Goal: Task Accomplishment & Management: Complete application form

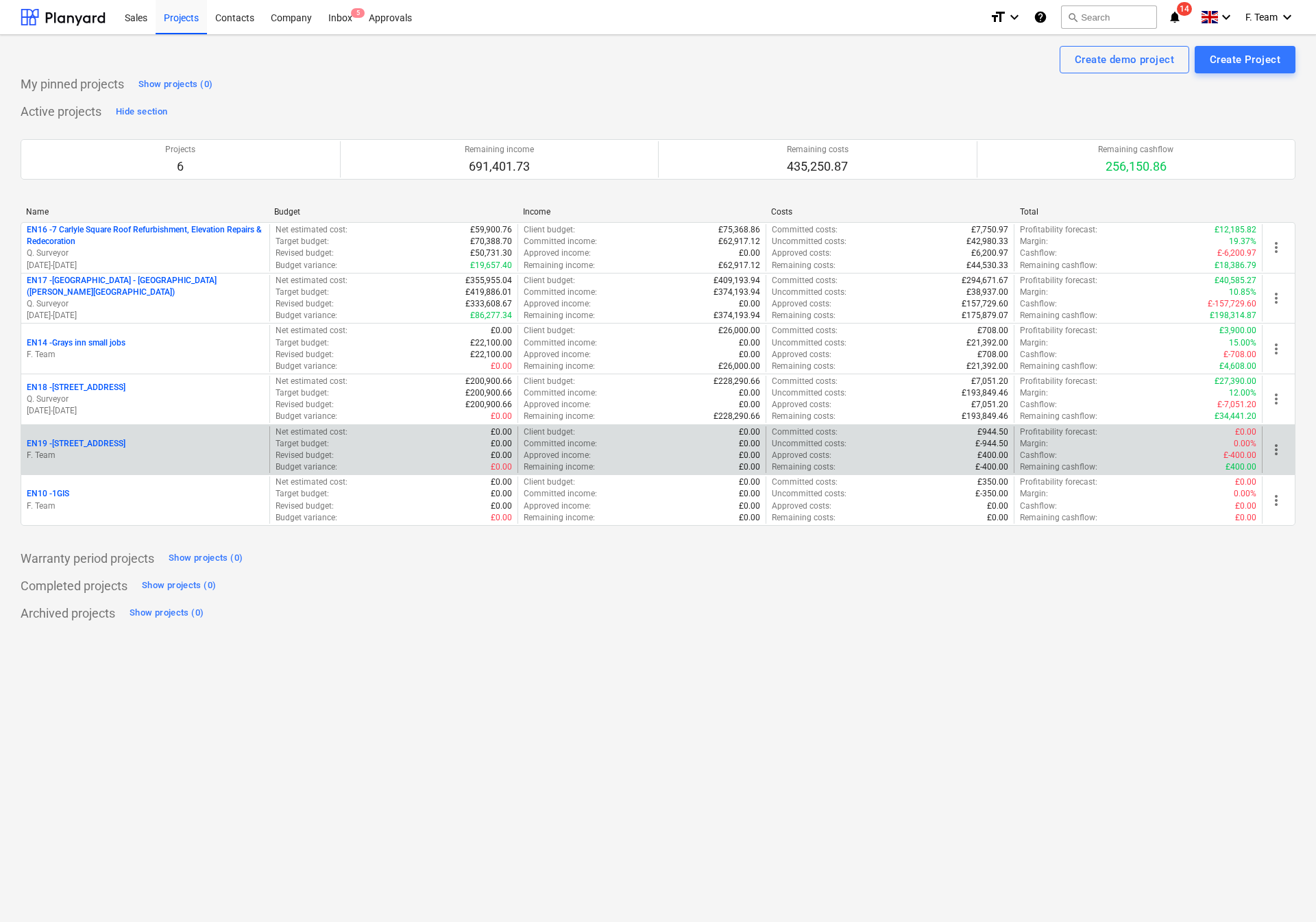
click at [167, 458] on p "F. Team" at bounding box center [144, 455] width 237 height 12
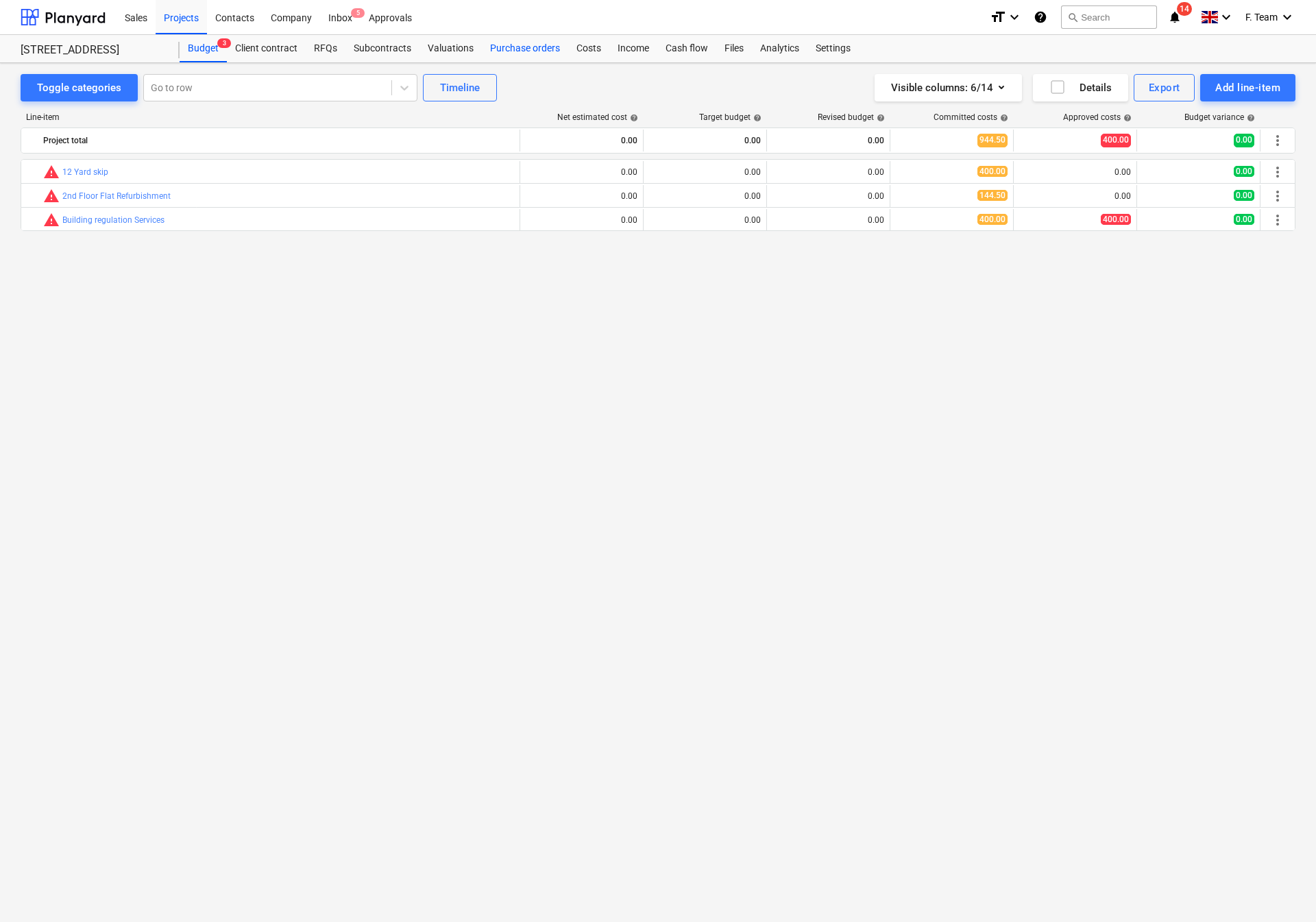
click at [531, 50] on div "Purchase orders" at bounding box center [525, 48] width 86 height 27
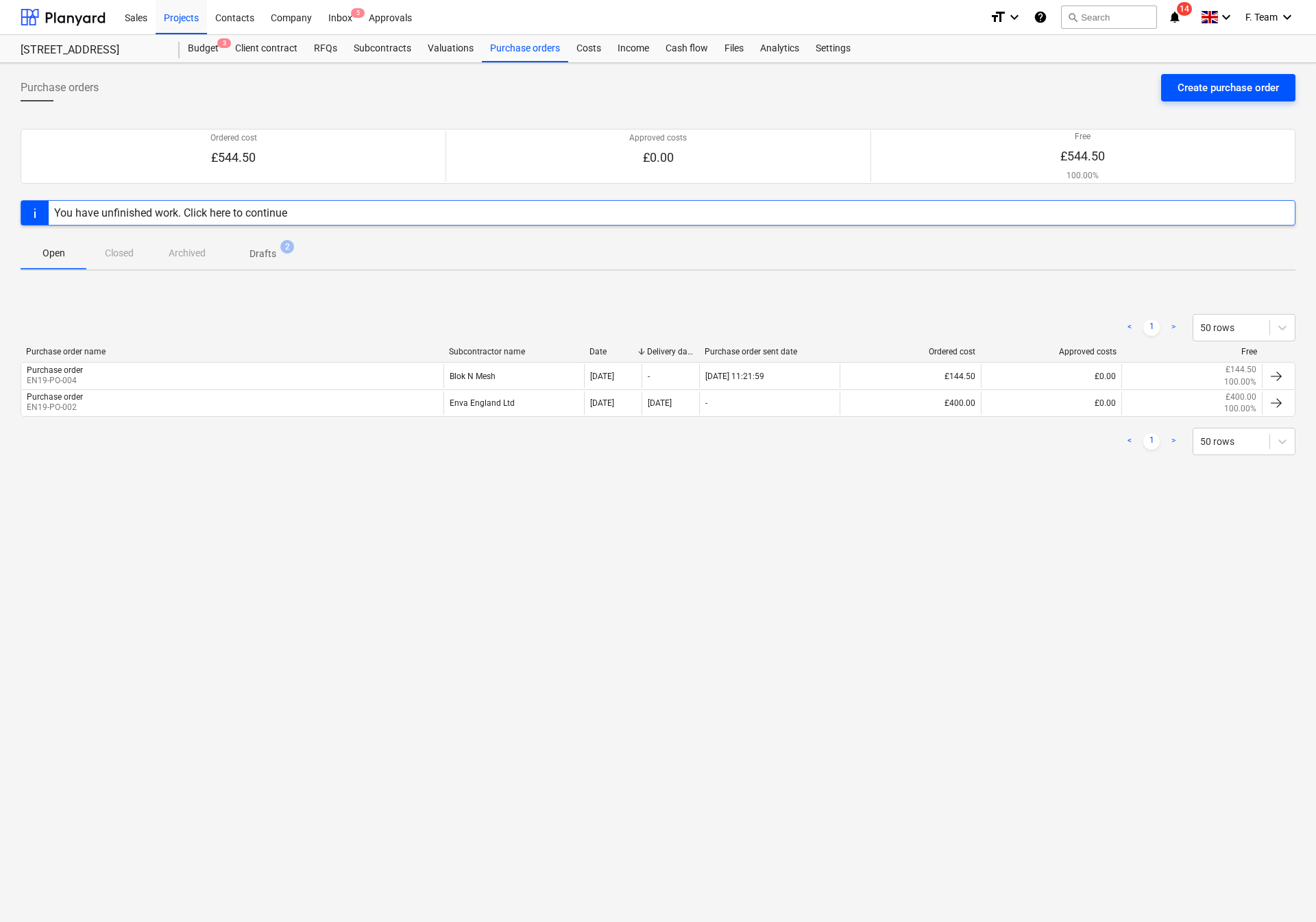
click at [1216, 87] on div "Create purchase order" at bounding box center [1228, 88] width 102 height 18
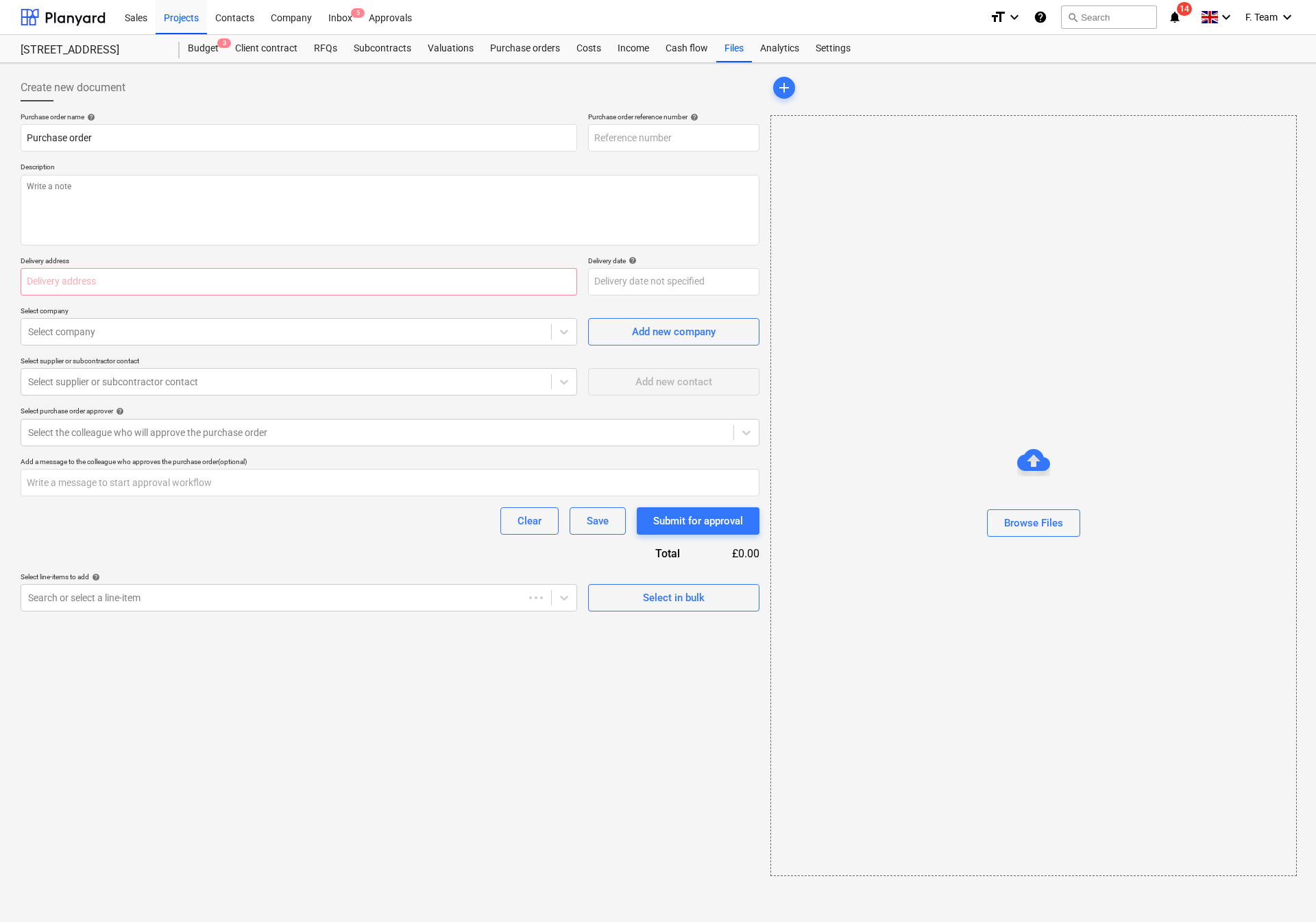
type textarea "x"
type input "EN19-PO-006"
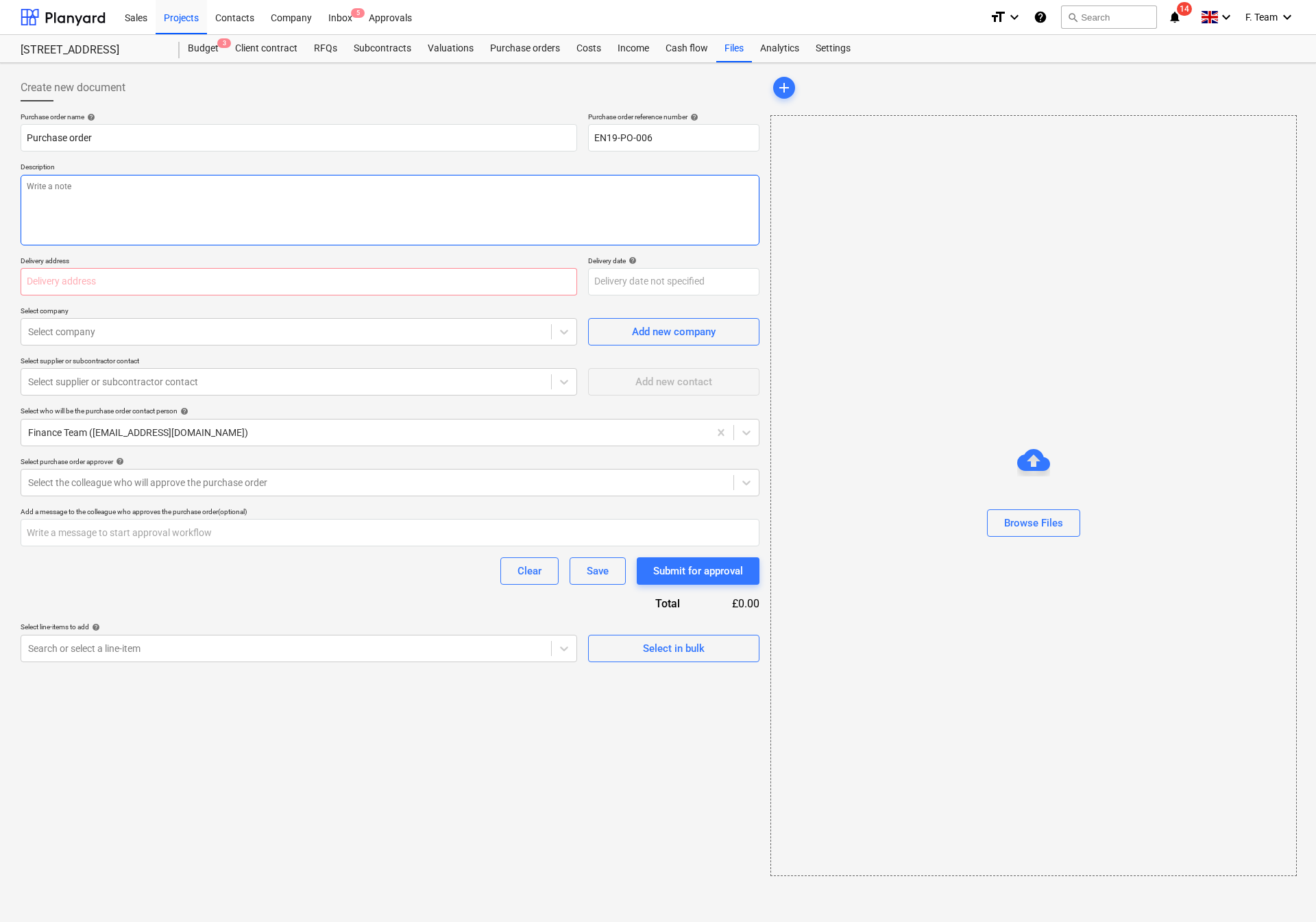
click at [80, 187] on textarea at bounding box center [390, 210] width 739 height 71
paste textarea "12 Yard skip"
type textarea "x"
type textarea "12 Yard skip"
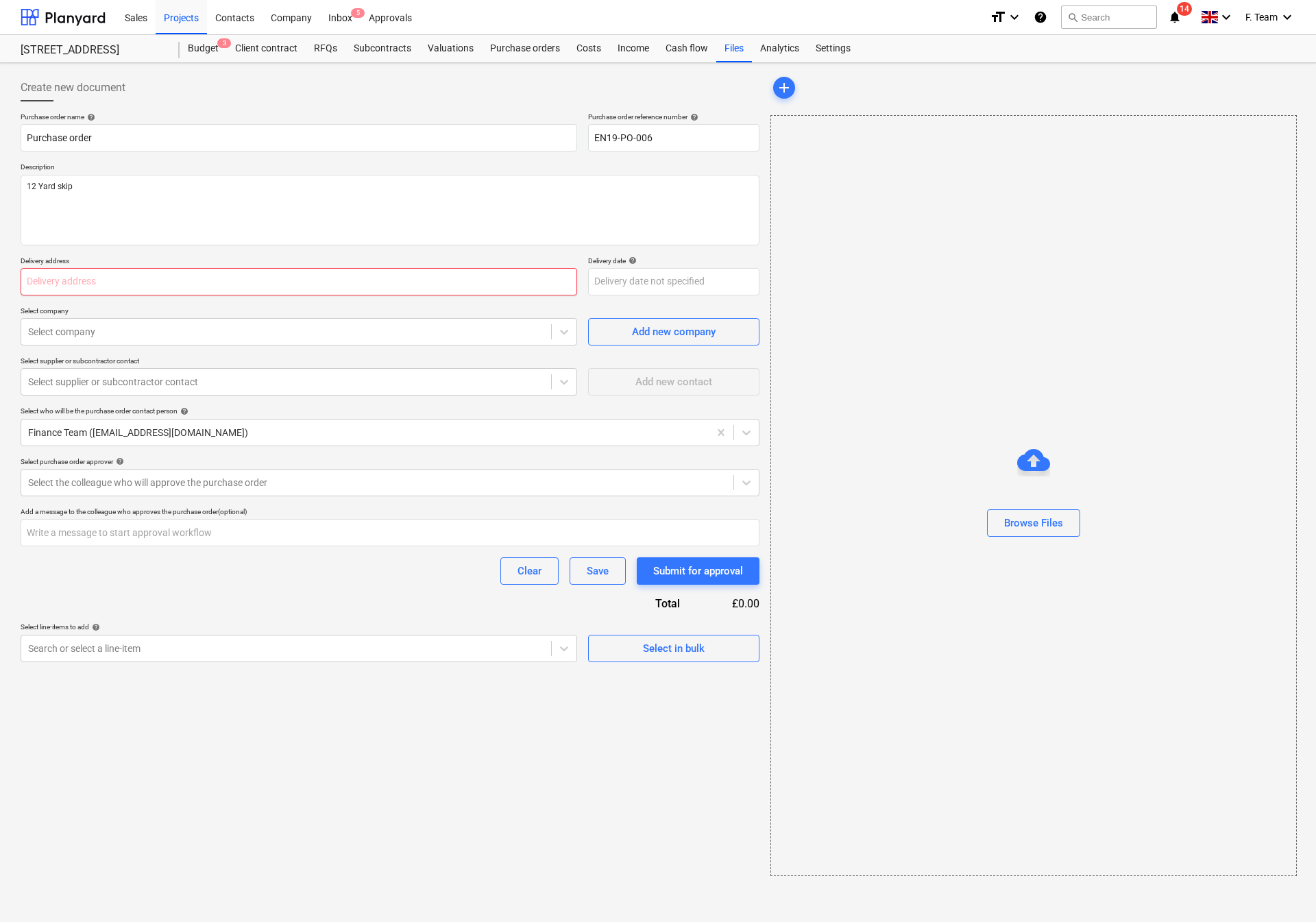
click at [89, 289] on input "text" at bounding box center [298, 281] width 557 height 27
click at [61, 286] on input "text" at bounding box center [298, 281] width 557 height 27
paste input "• Delivery address; [STREET_ADDRESS]"
type textarea "x"
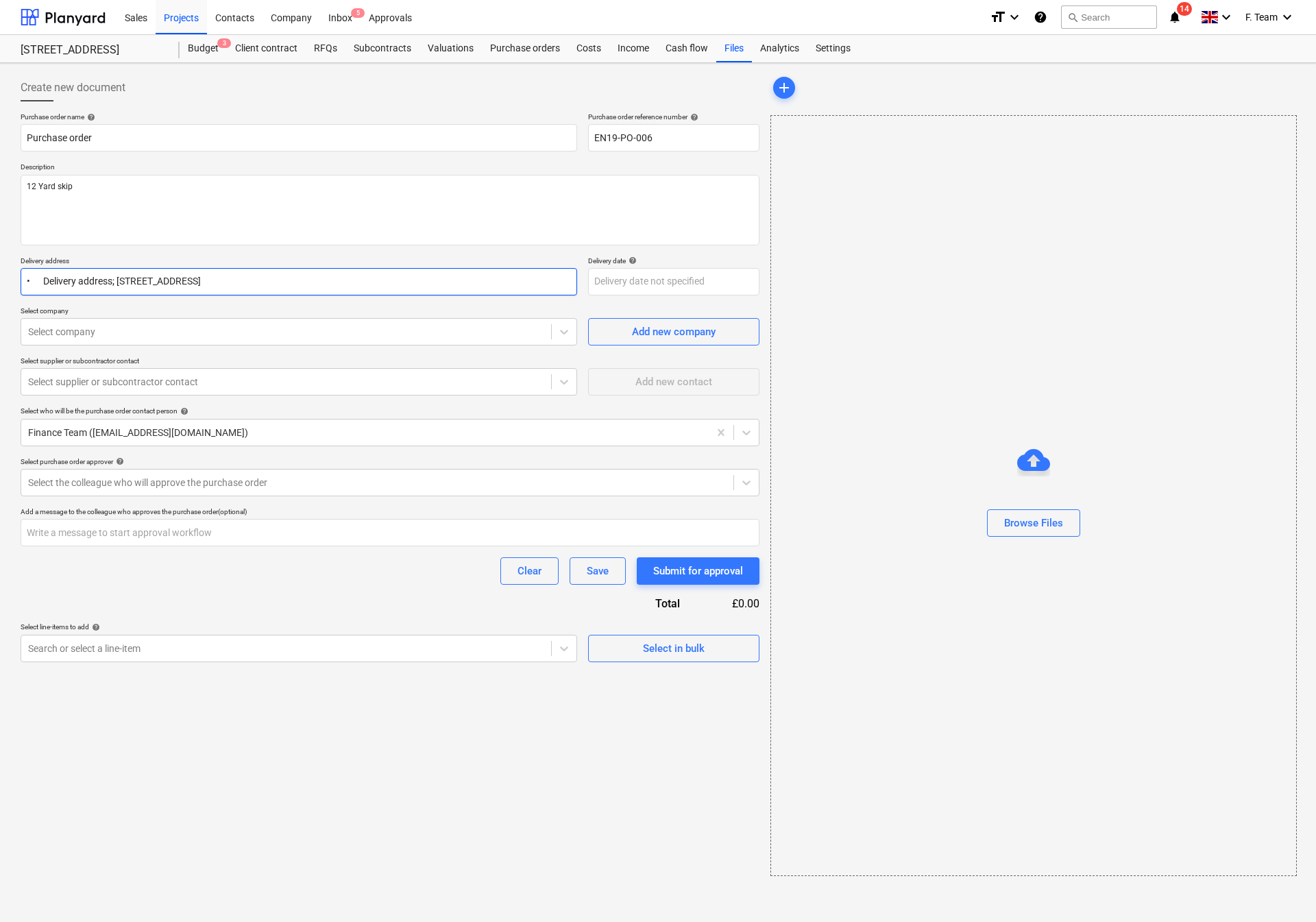
click at [45, 284] on input "• Delivery address; [STREET_ADDRESS]" at bounding box center [298, 281] width 557 height 27
type input "•Delivery address; [STREET_ADDRESS]"
type textarea "x"
type input "Delivery address; [STREET_ADDRESS]"
click at [184, 333] on div at bounding box center [286, 332] width 516 height 14
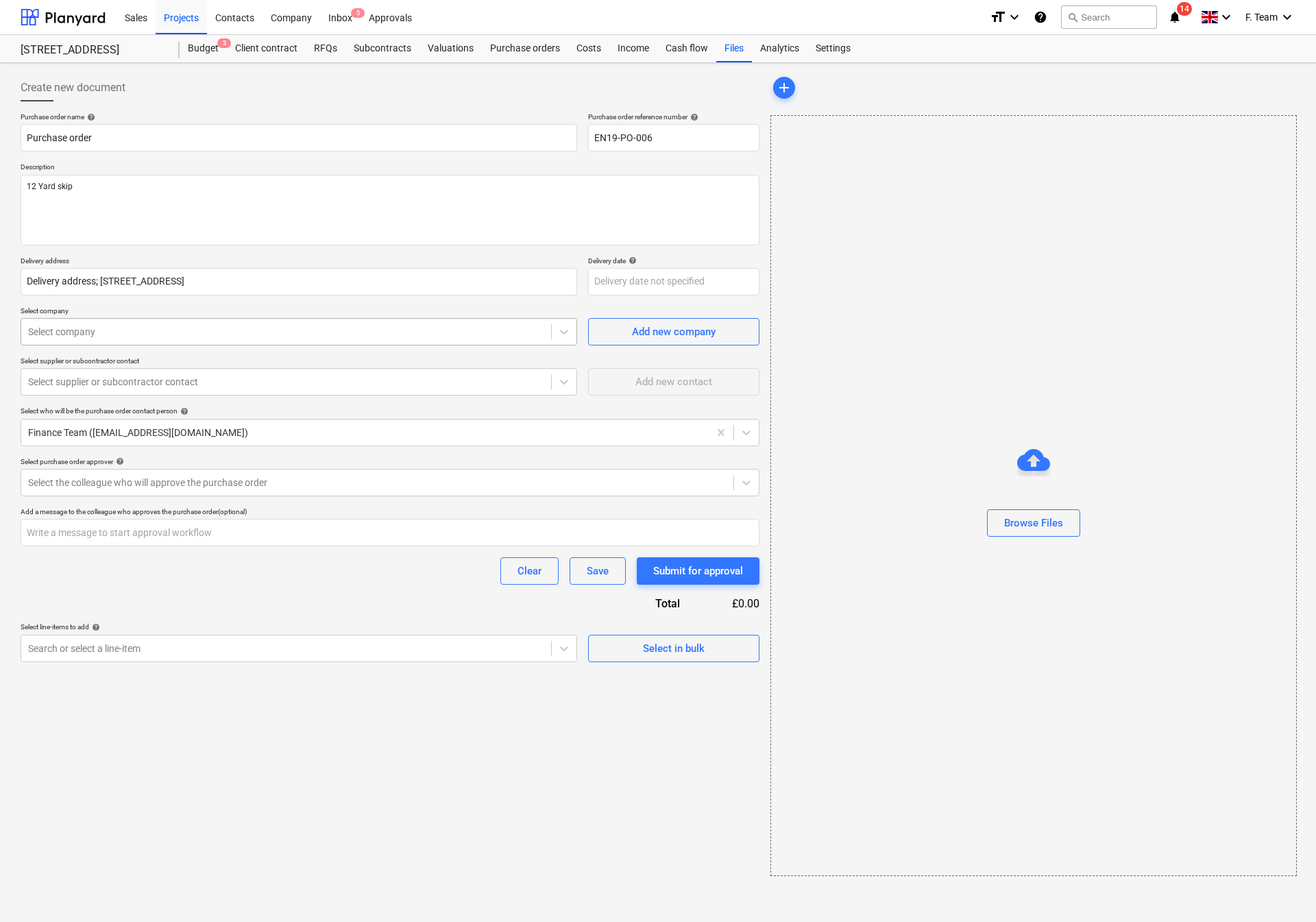
type textarea "x"
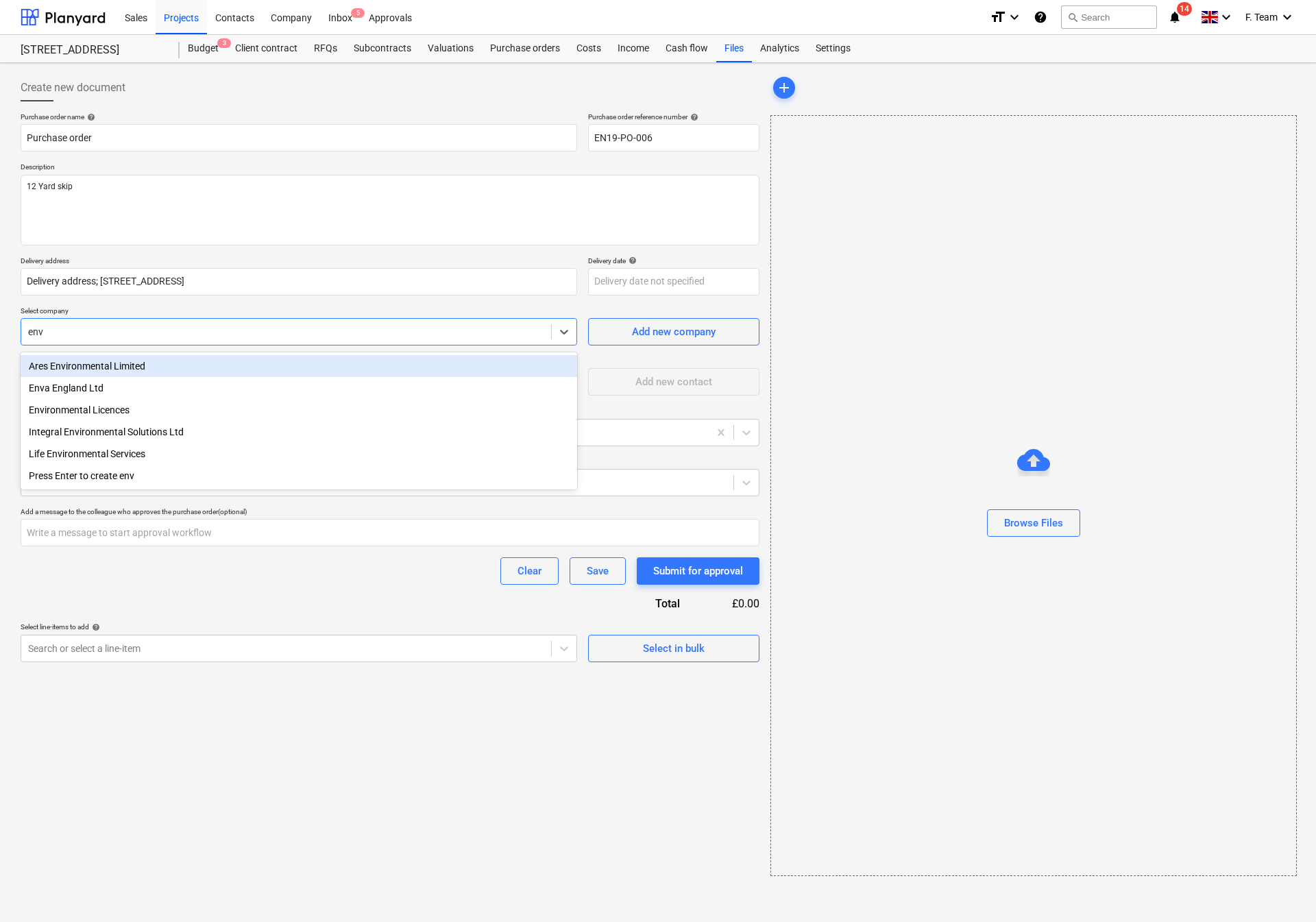
type input "enva"
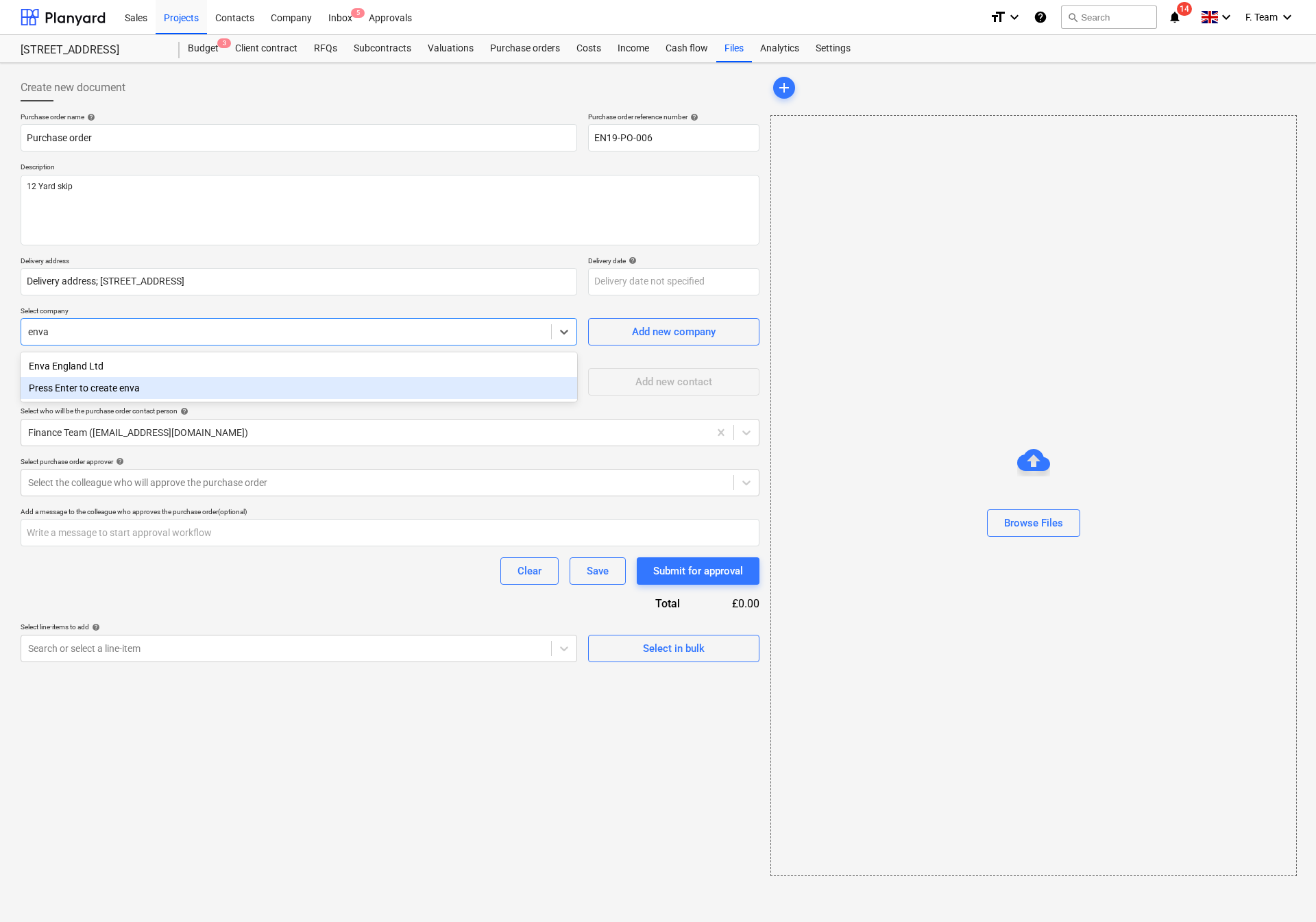
type textarea "x"
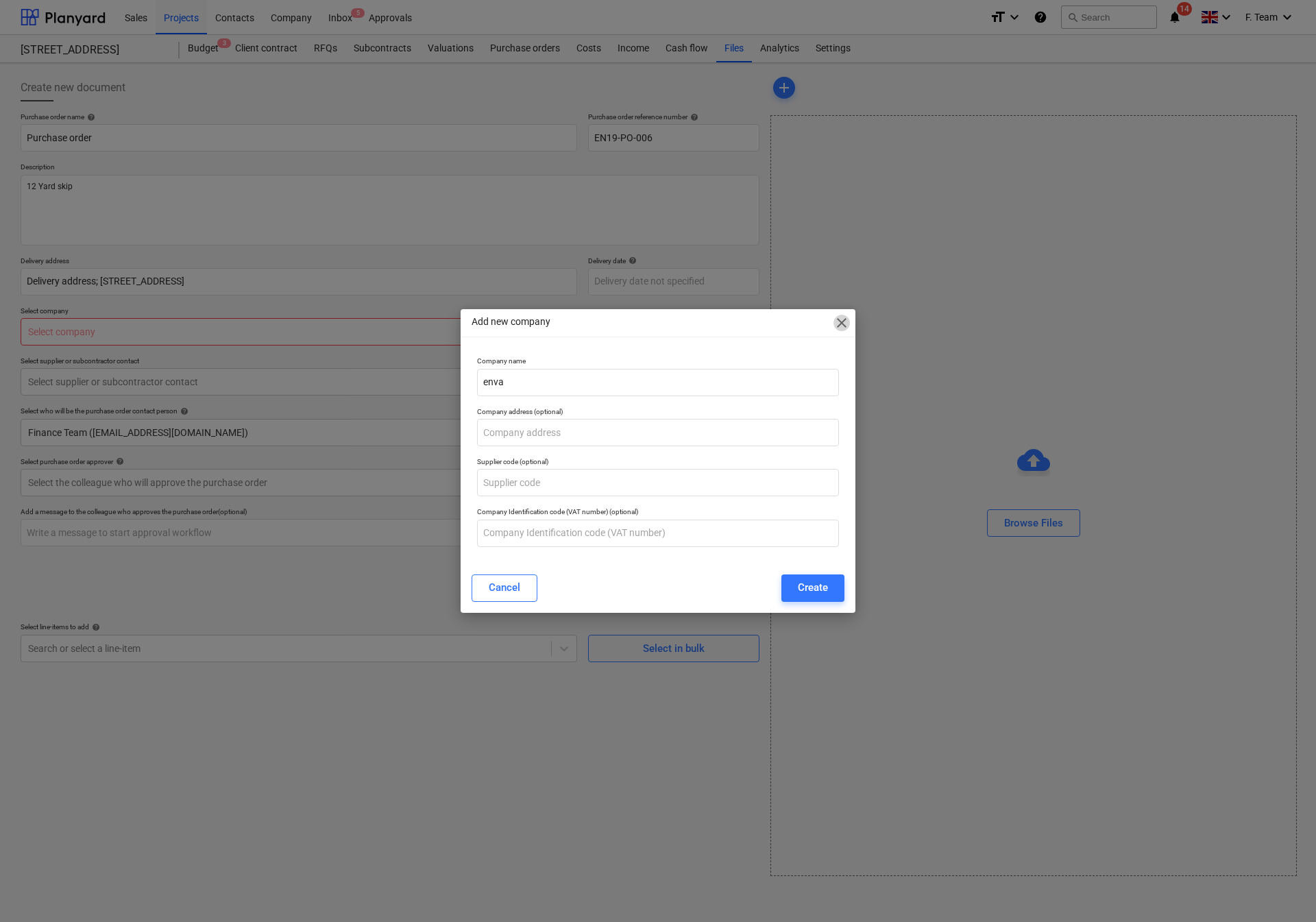
click at [840, 324] on span "close" at bounding box center [842, 322] width 16 height 16
type textarea "x"
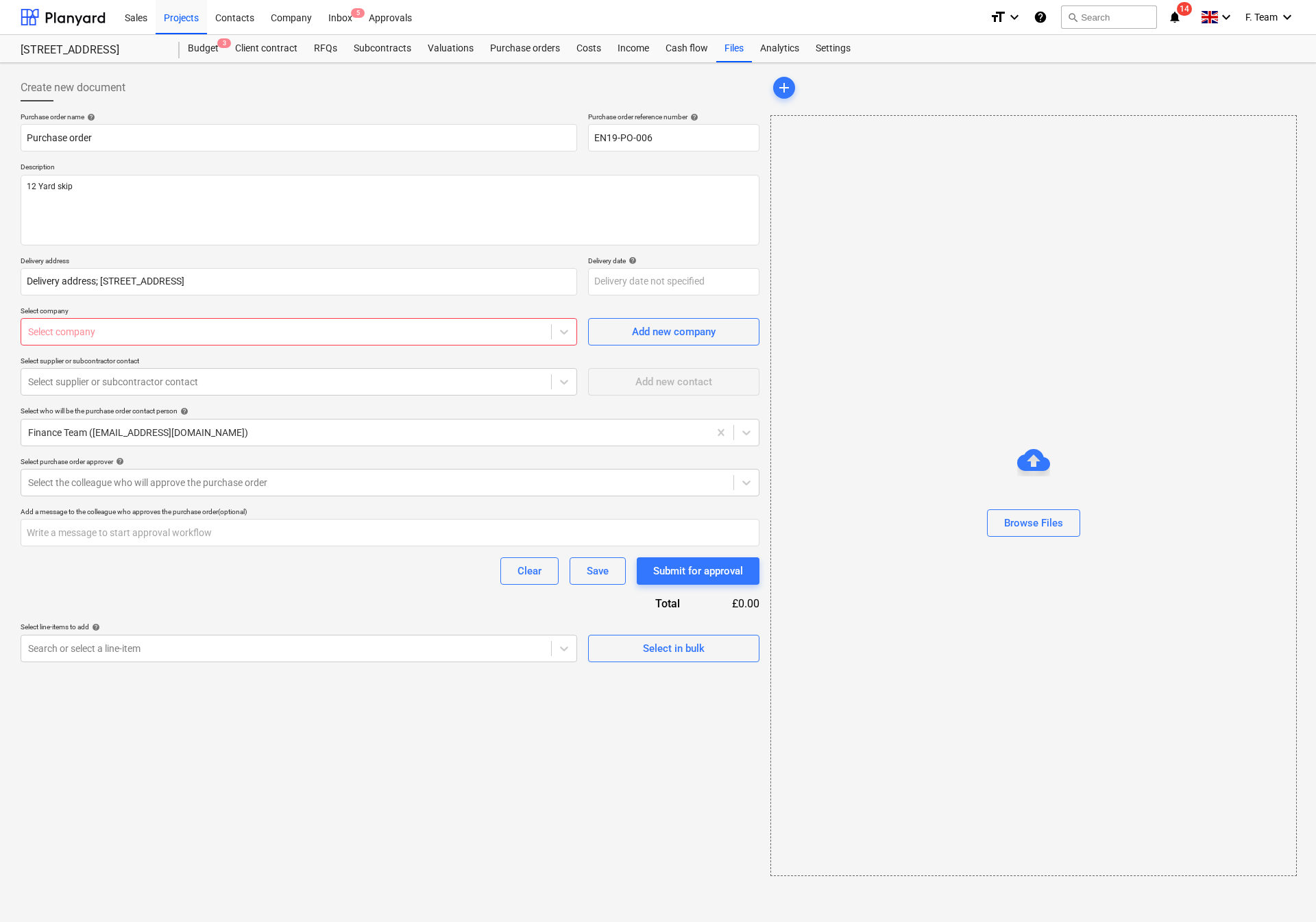
click at [161, 321] on div "Select company" at bounding box center [298, 332] width 557 height 27
click at [161, 327] on div at bounding box center [286, 332] width 516 height 14
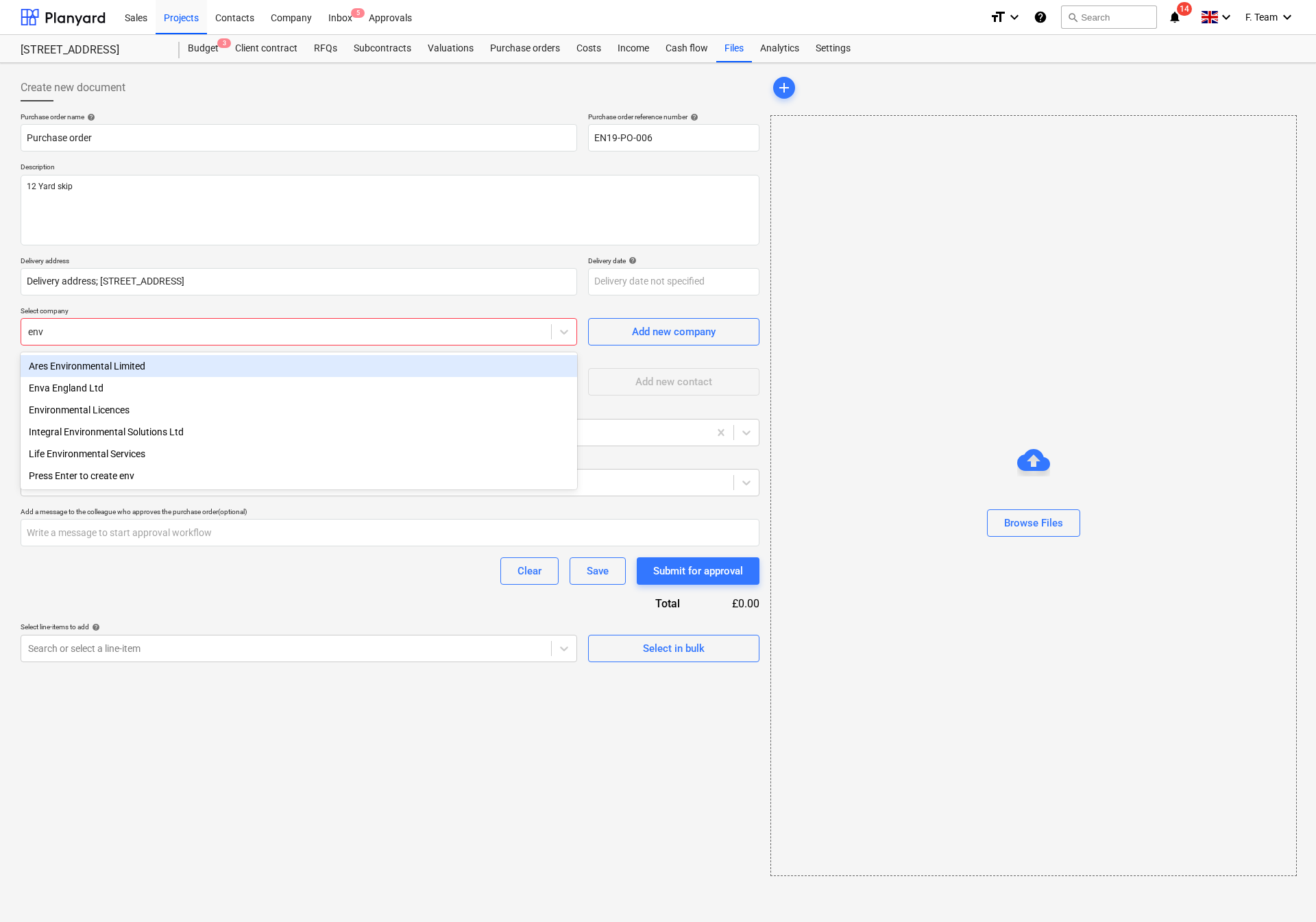
type input "enva"
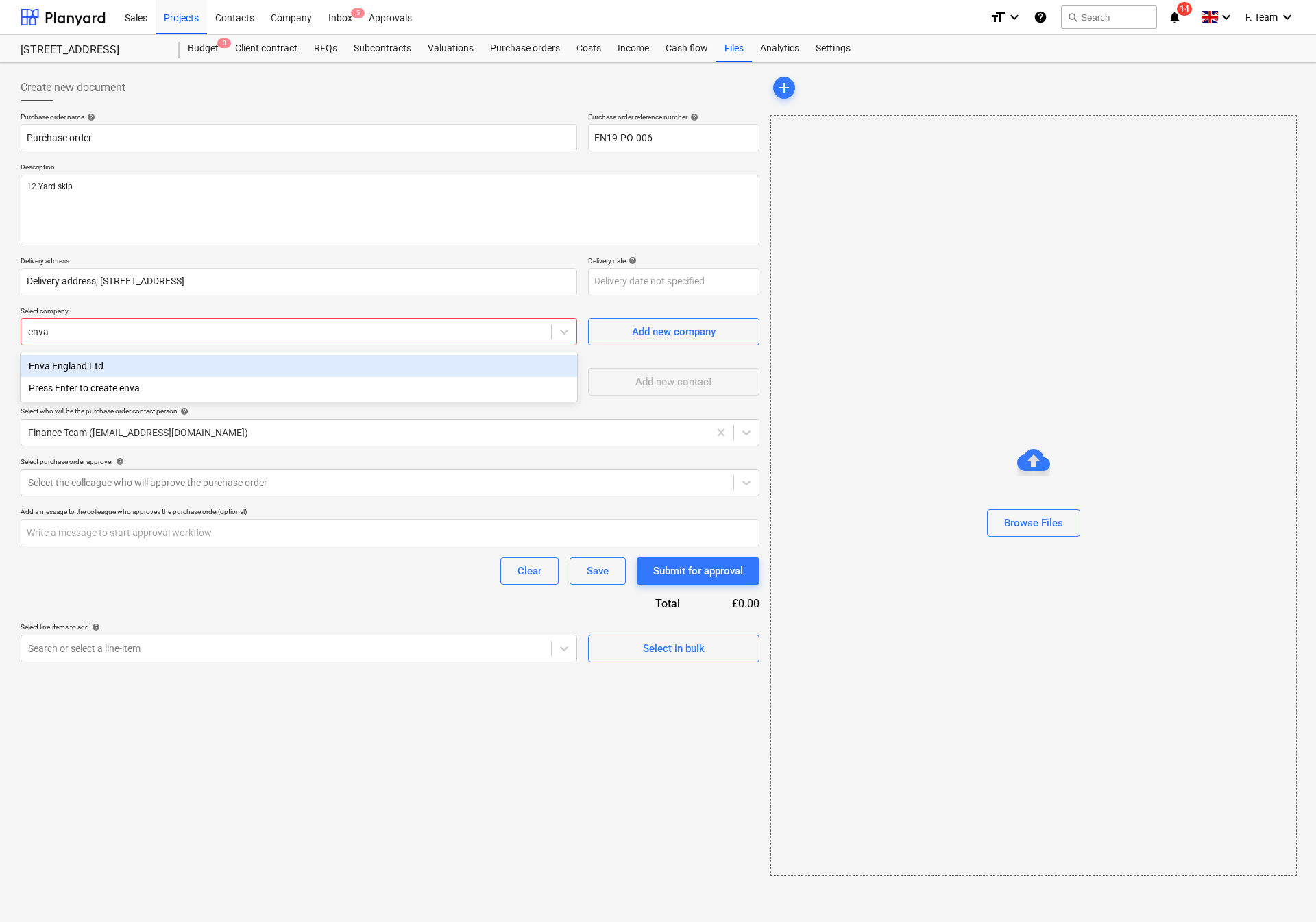
click at [107, 369] on div "Enva England Ltd" at bounding box center [298, 366] width 557 height 22
type textarea "x"
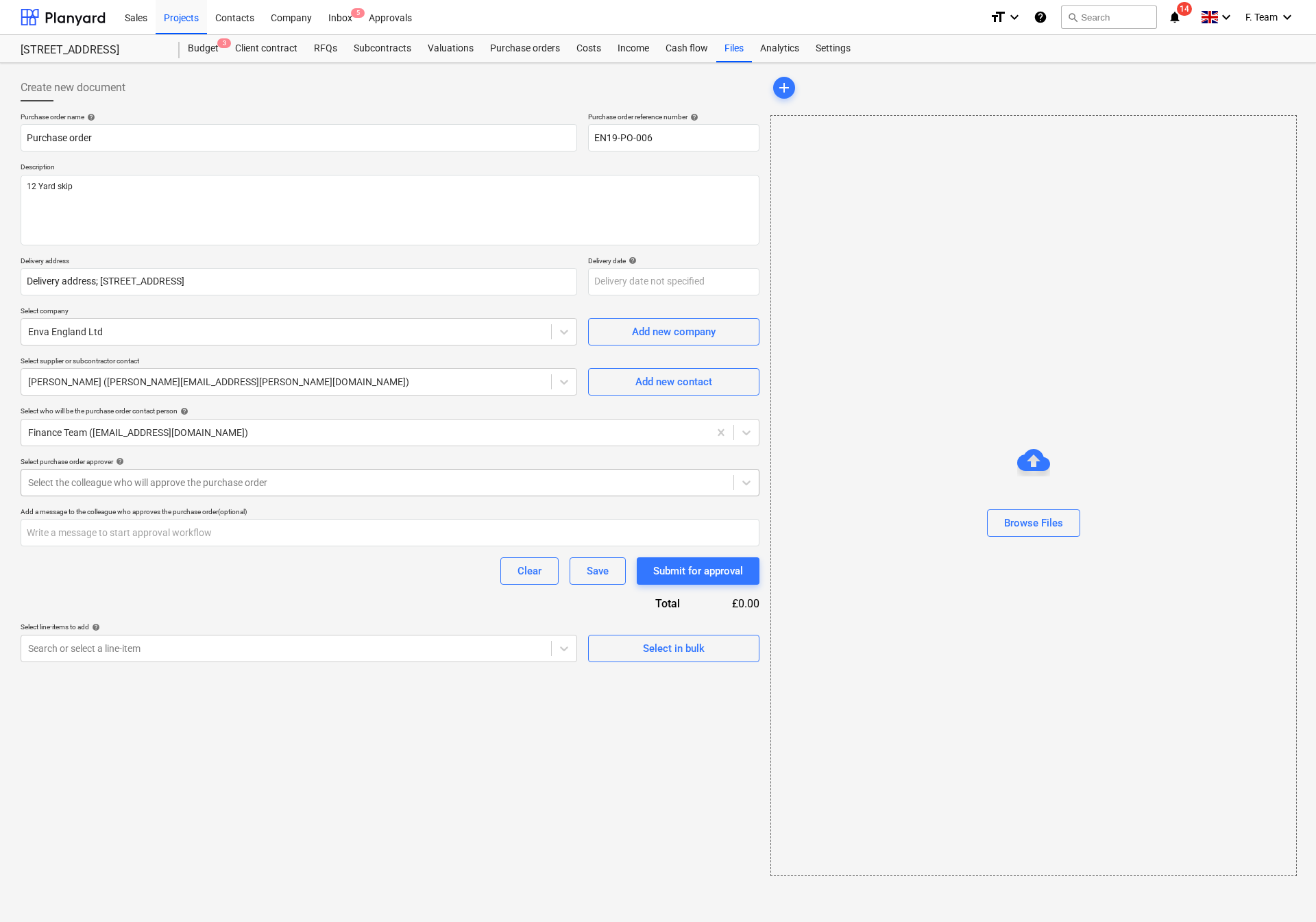
click at [78, 489] on div at bounding box center [377, 483] width 699 height 14
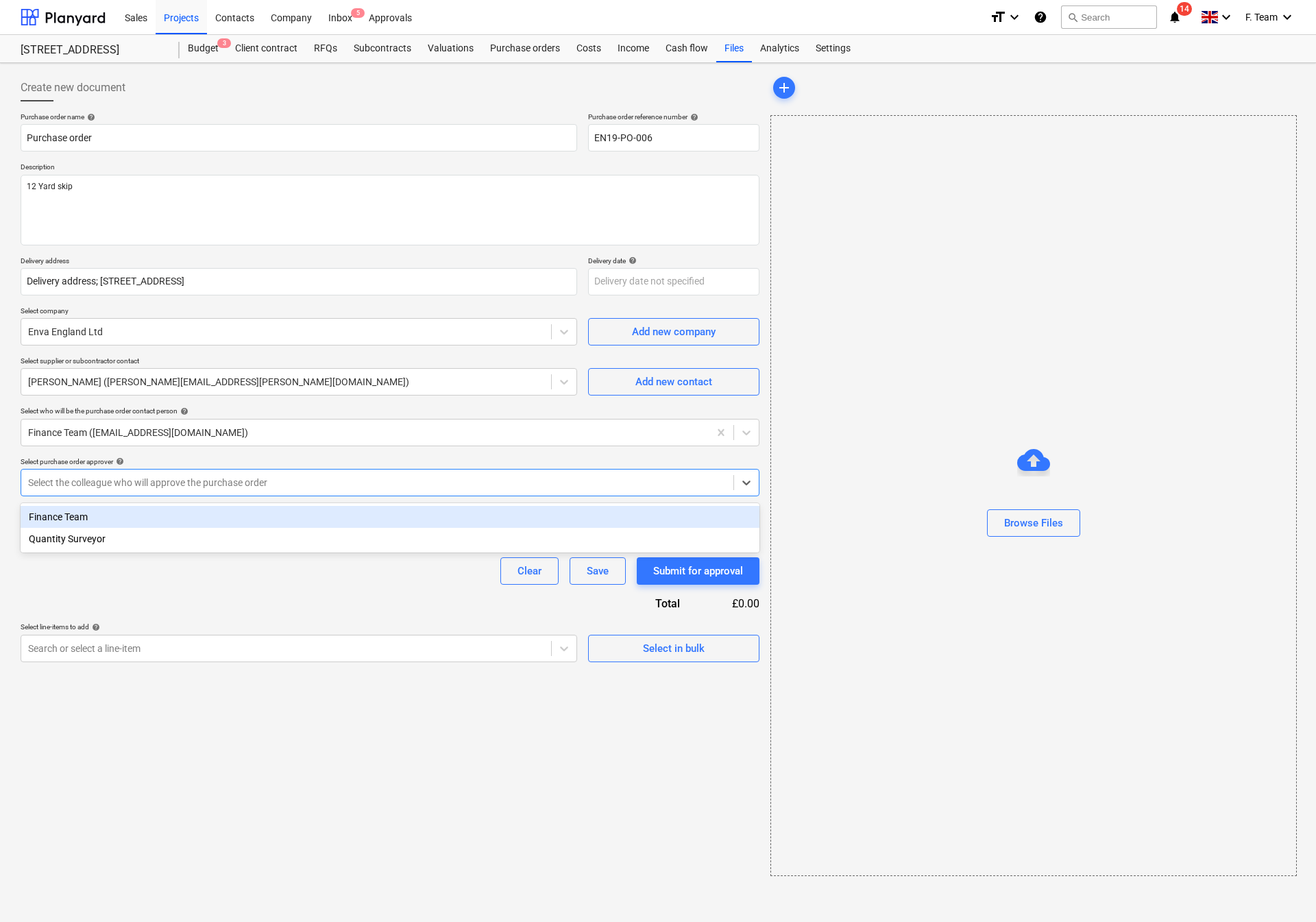
click at [82, 483] on div at bounding box center [377, 483] width 699 height 14
click at [86, 483] on div at bounding box center [377, 483] width 699 height 14
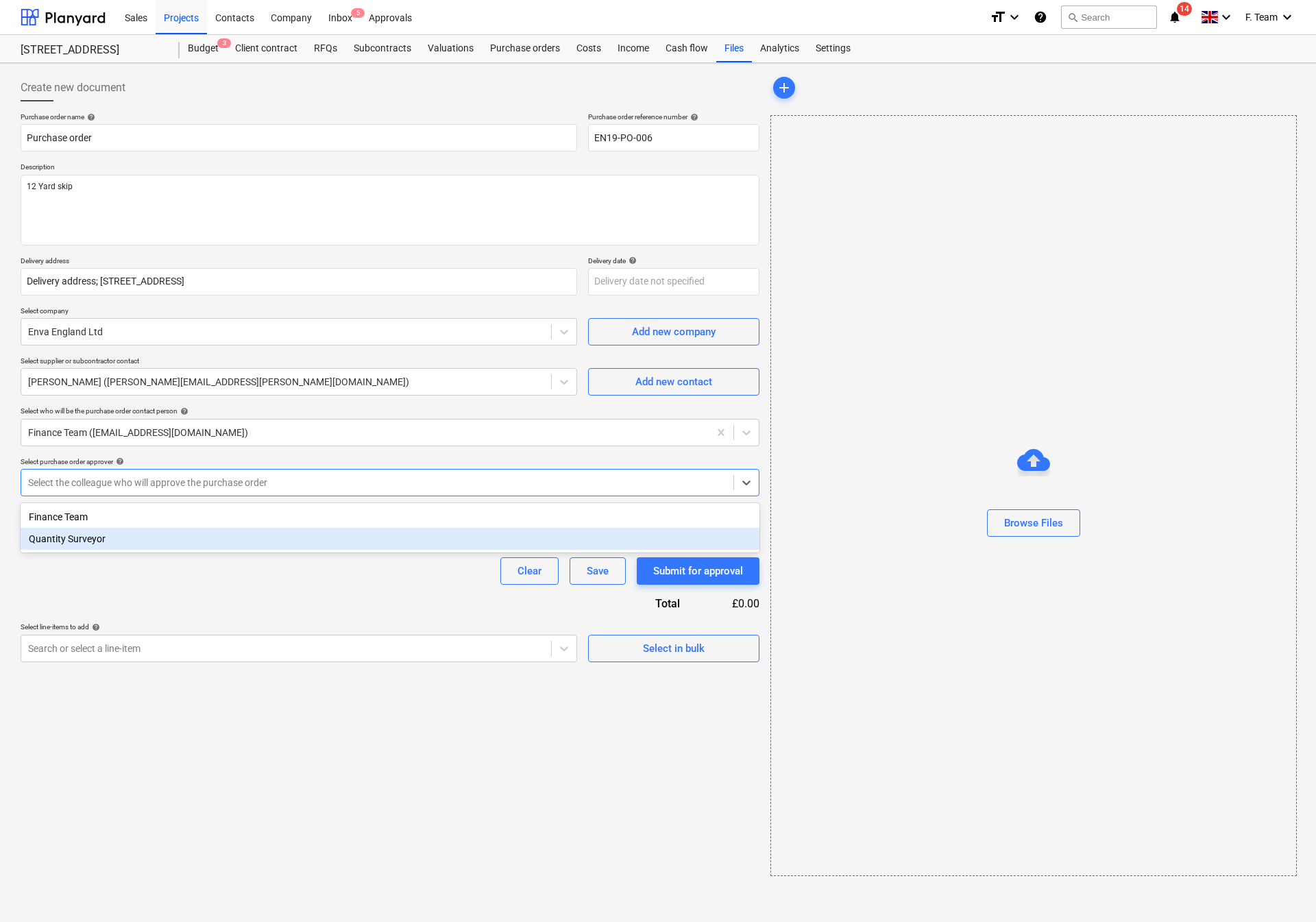
click at [86, 540] on div "Quantity Surveyor" at bounding box center [390, 539] width 739 height 22
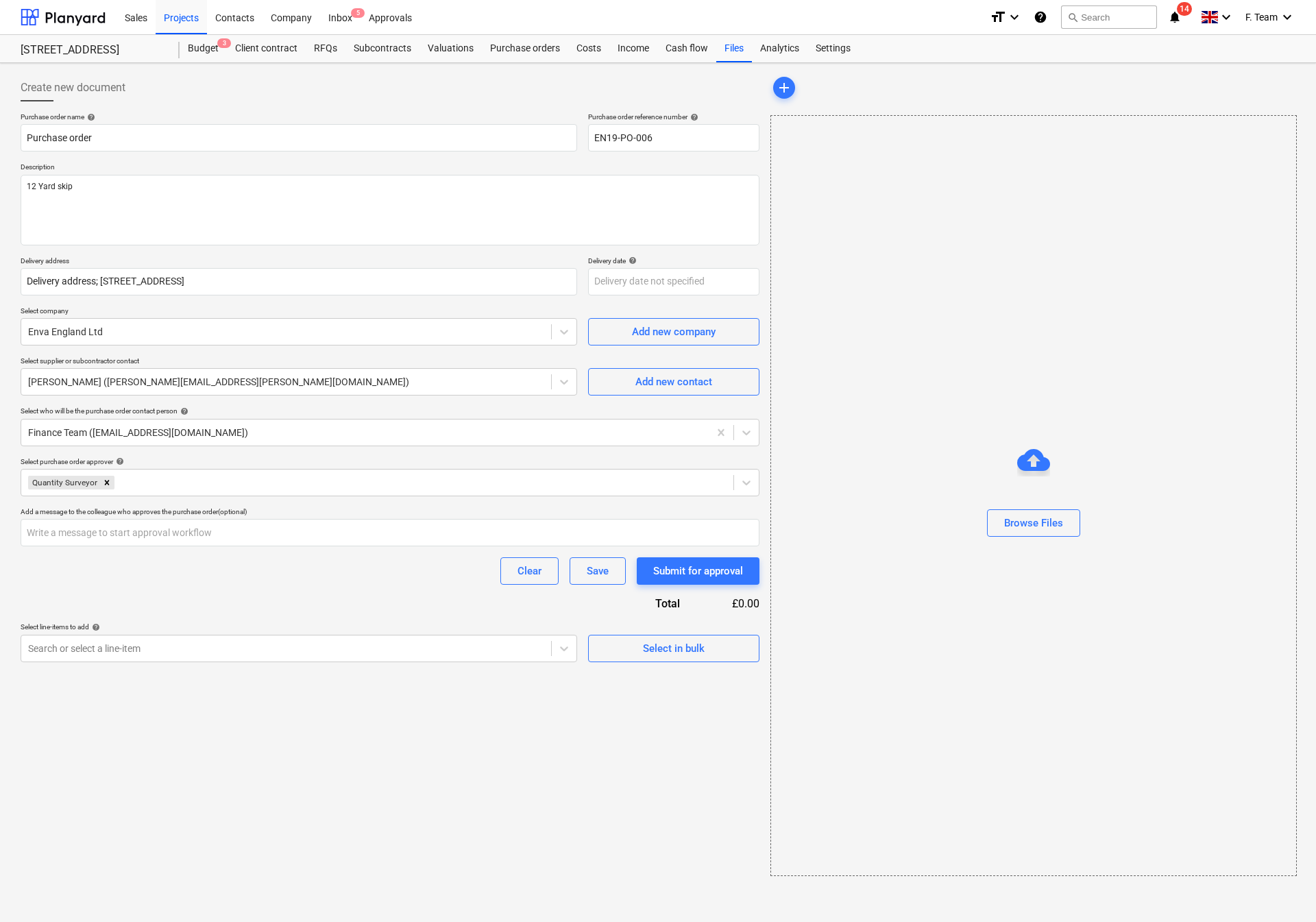
click at [102, 568] on div "Clear Save Submit for approval" at bounding box center [390, 571] width 739 height 27
click at [116, 657] on div "Search or select a line-item" at bounding box center [286, 649] width 530 height 19
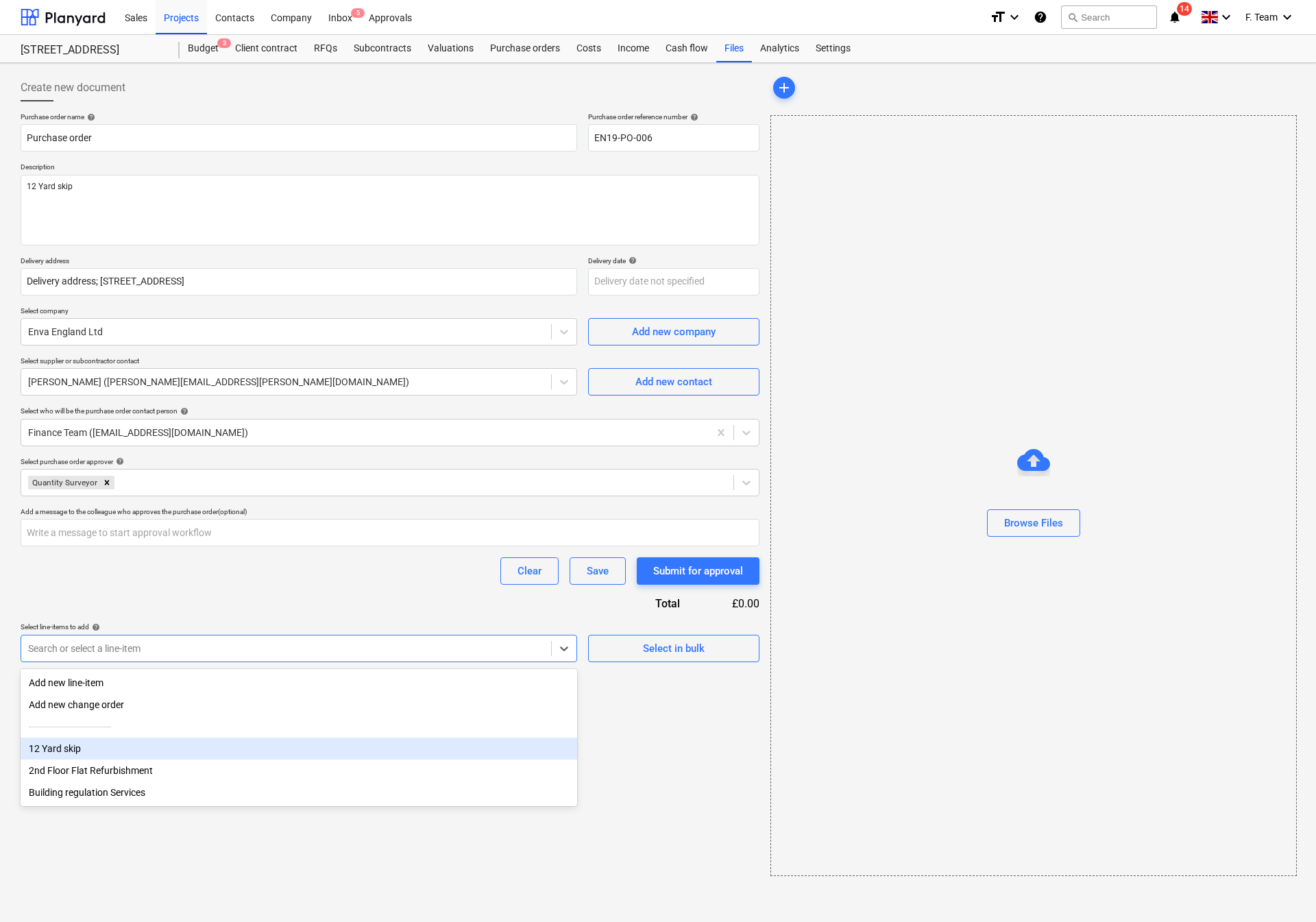
click at [60, 750] on div "12 Yard skip" at bounding box center [298, 749] width 557 height 22
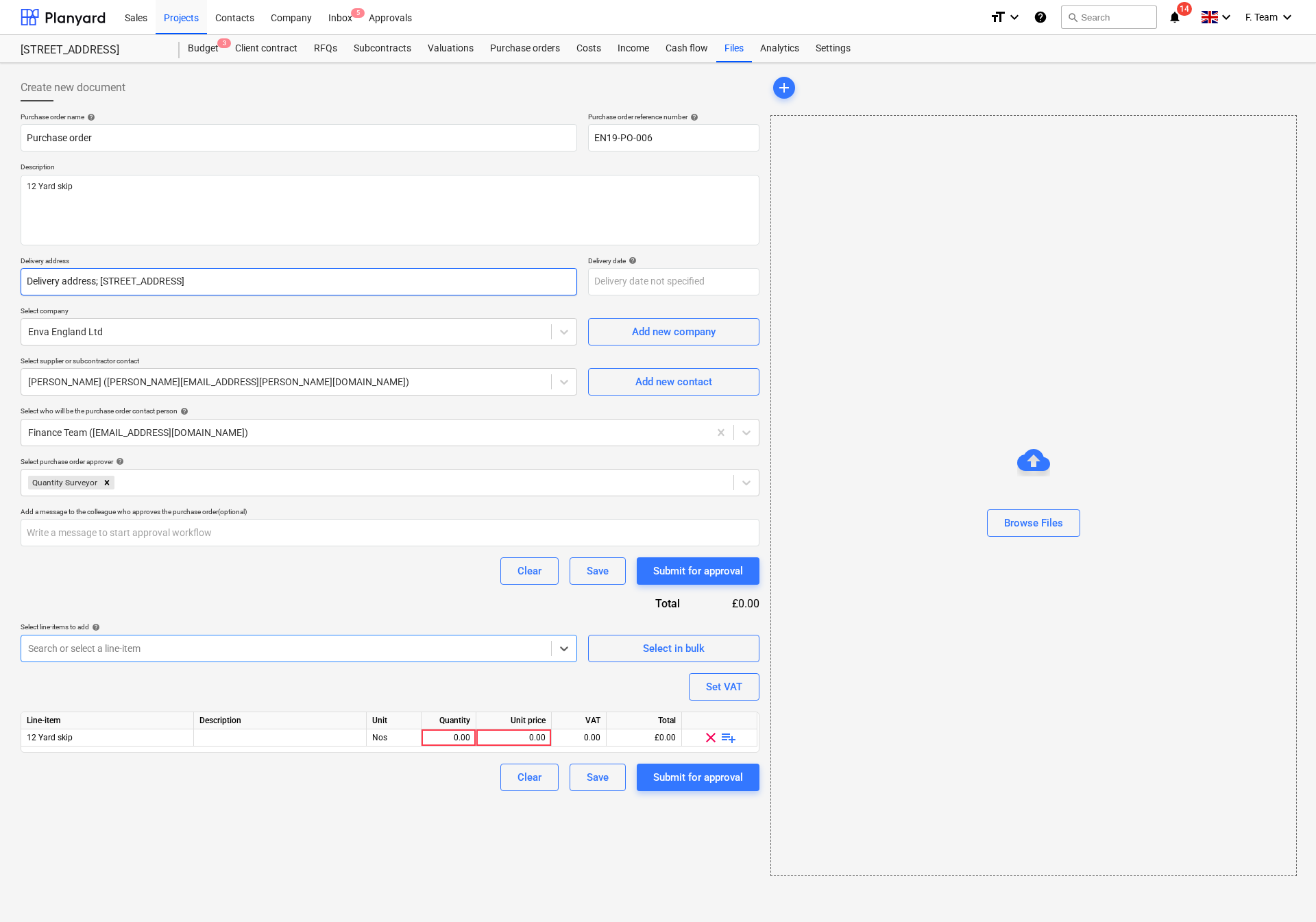
click at [99, 280] on input "Delivery address; [STREET_ADDRESS]" at bounding box center [298, 281] width 557 height 27
type textarea "x"
type input "Delivery [STREET_ADDRESS]"
type textarea "x"
type input "Delivery [STREET_ADDRESS]"
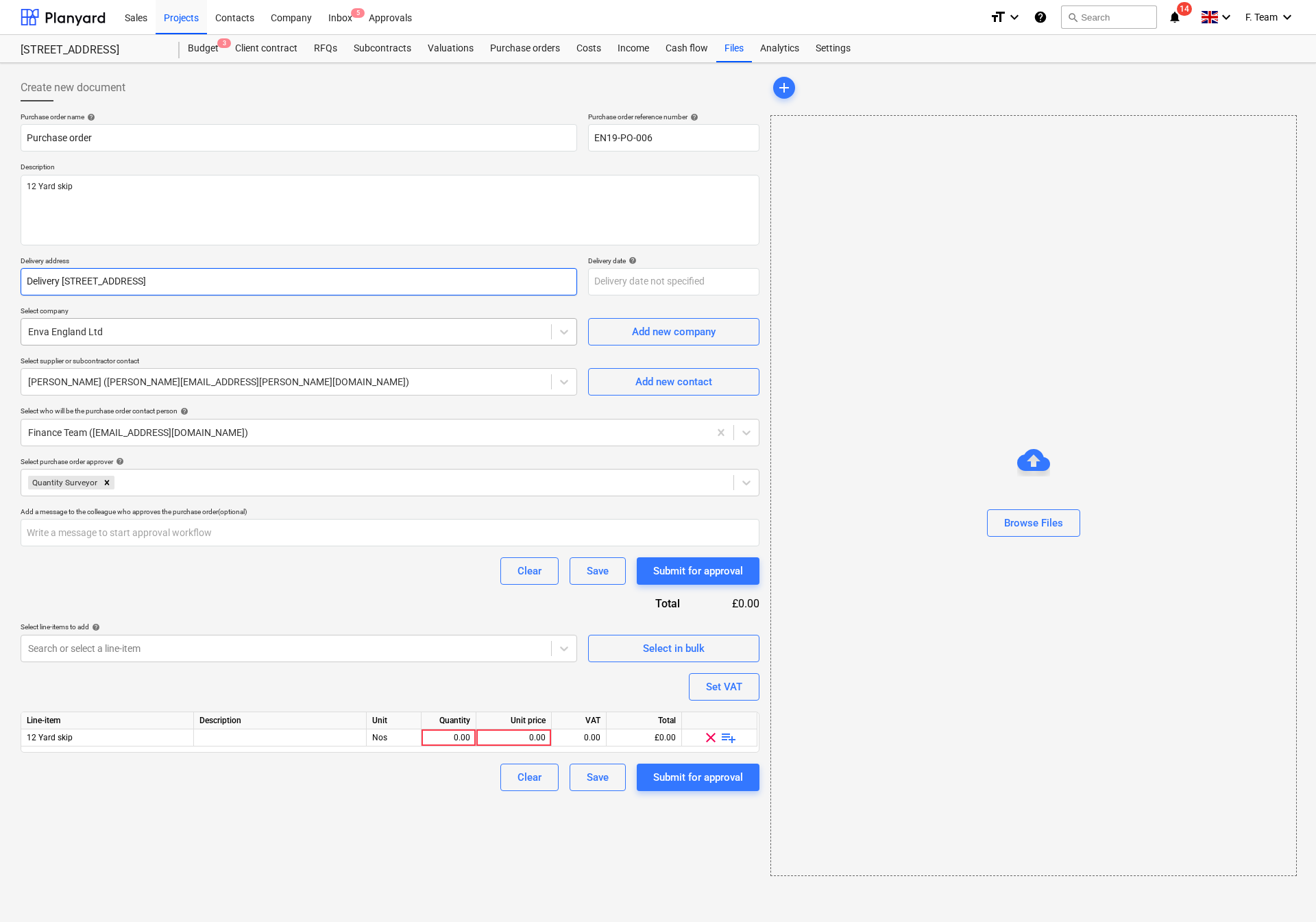
type textarea "x"
type input "Delivery1A [STREET_ADDRESS]"
type textarea "x"
type input "Deliver1A [STREET_ADDRESS]"
type textarea "x"
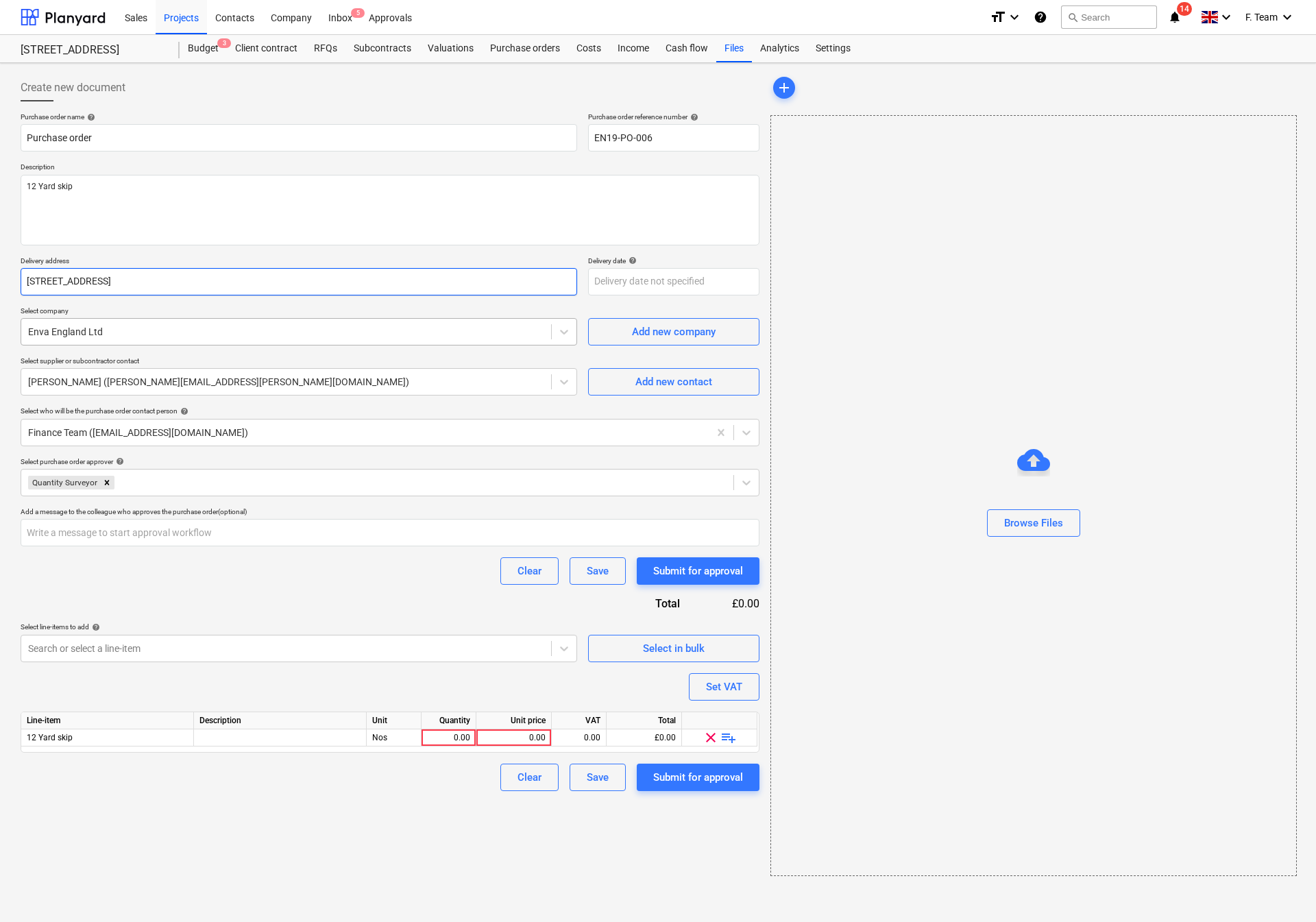
type input "[STREET_ADDRESS]"
type textarea "x"
type input "[STREET_ADDRESS]"
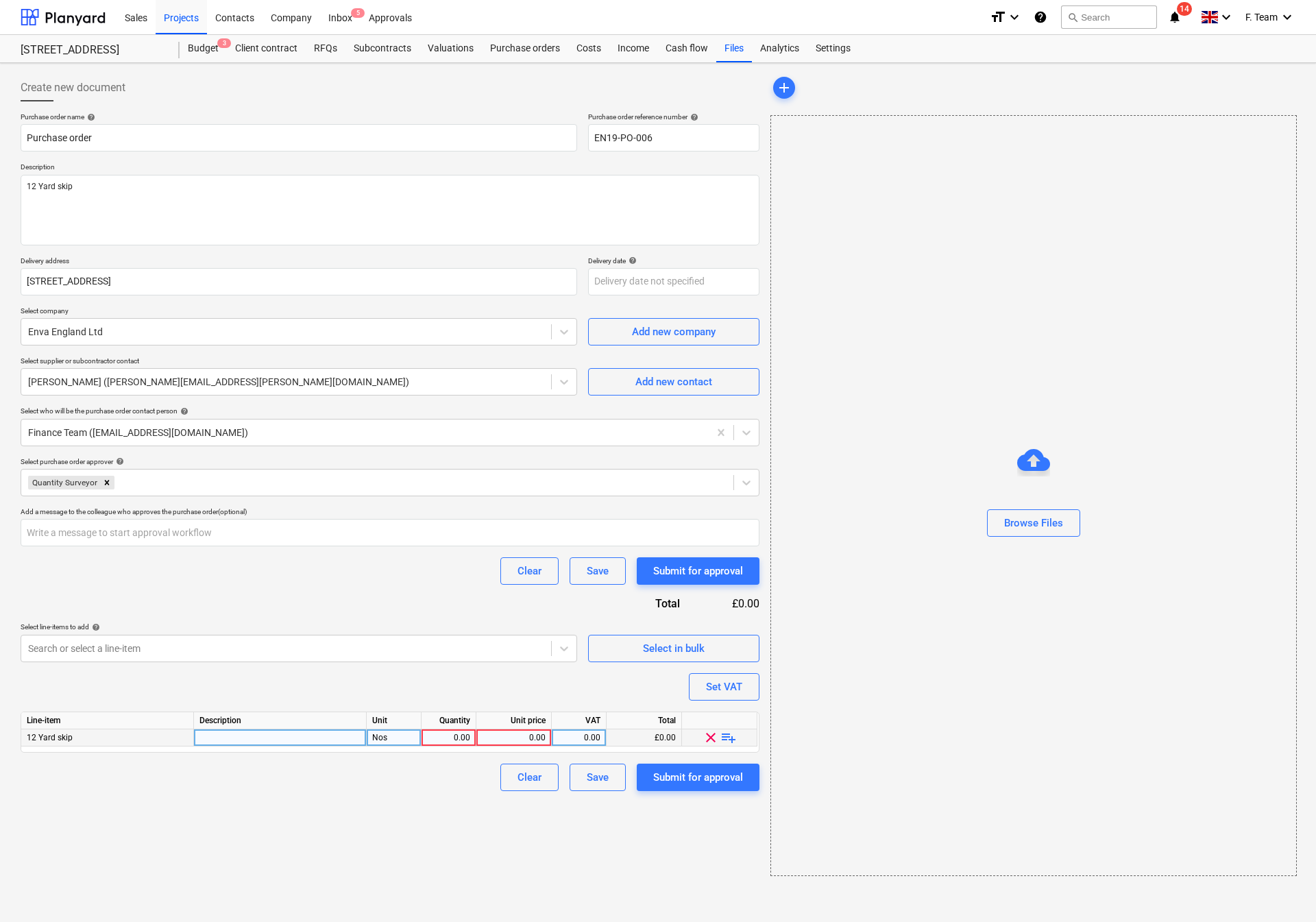
type textarea "x"
click at [280, 743] on div at bounding box center [280, 738] width 172 height 17
type input "• Delivery address; [STREET_ADDRESS]"
click at [235, 743] on div at bounding box center [280, 738] width 172 height 17
type textarea "x"
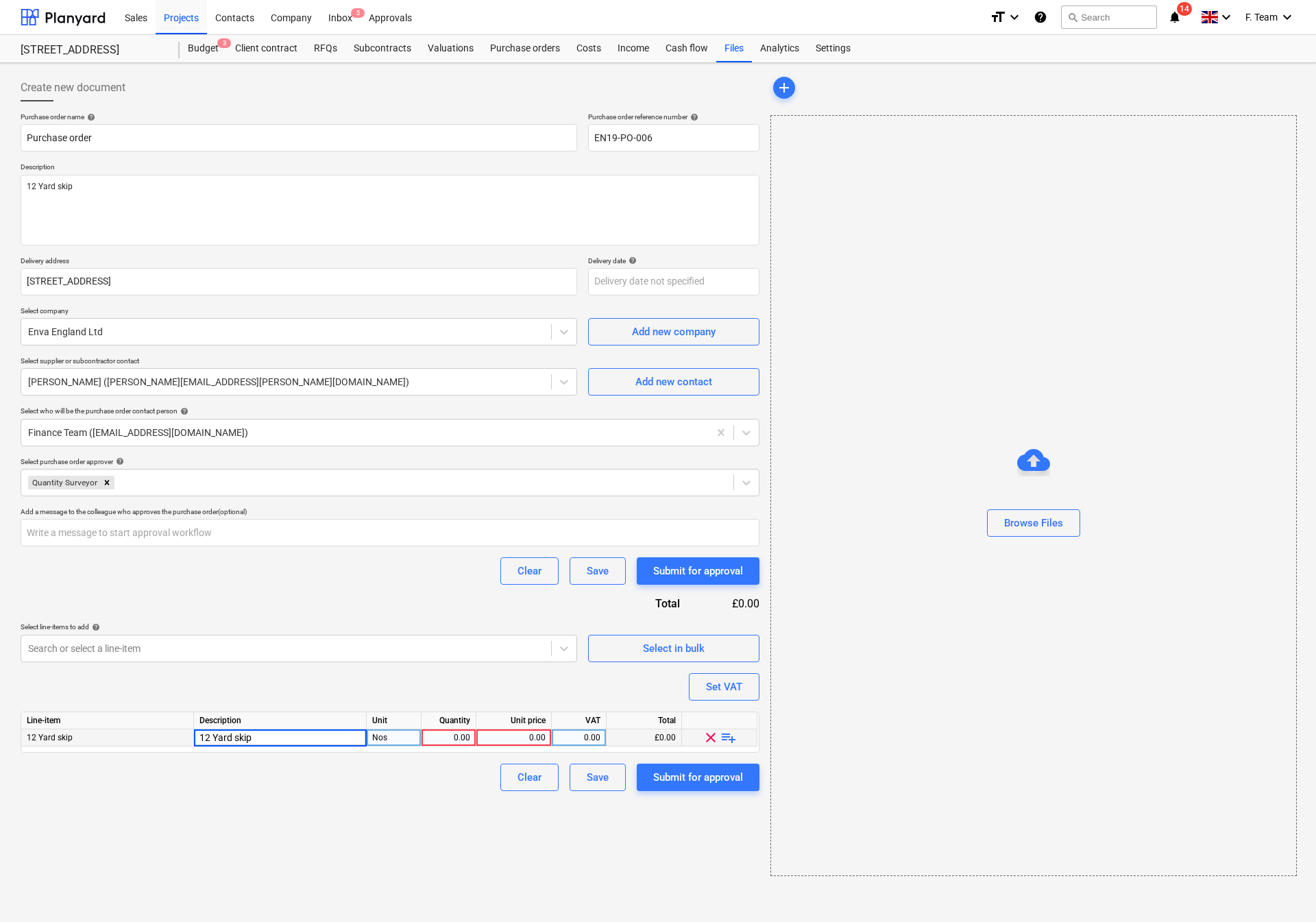
type input "12 Yard skip"
type textarea "x"
type input "400"
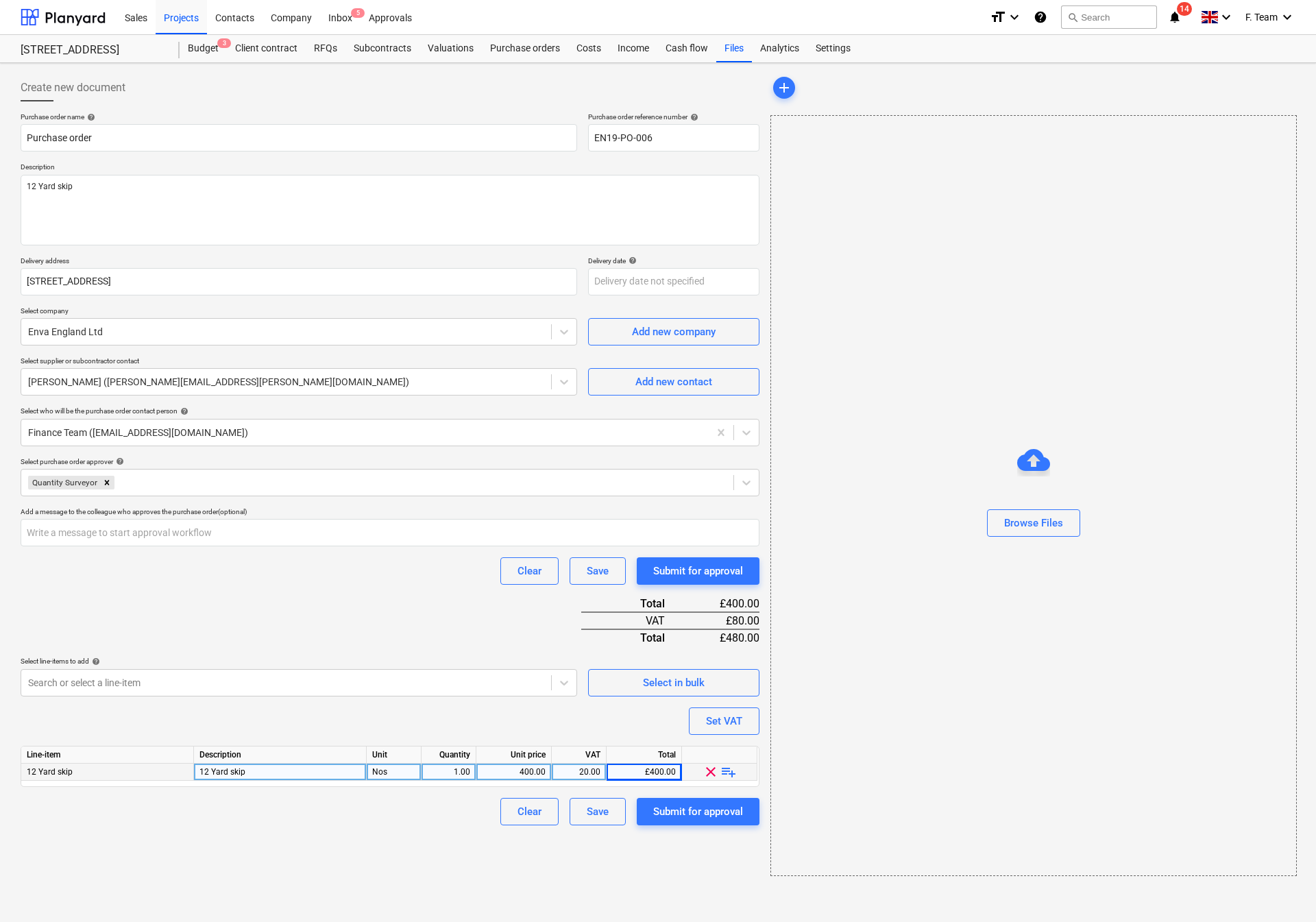
click at [710, 767] on span "clear" at bounding box center [710, 772] width 16 height 16
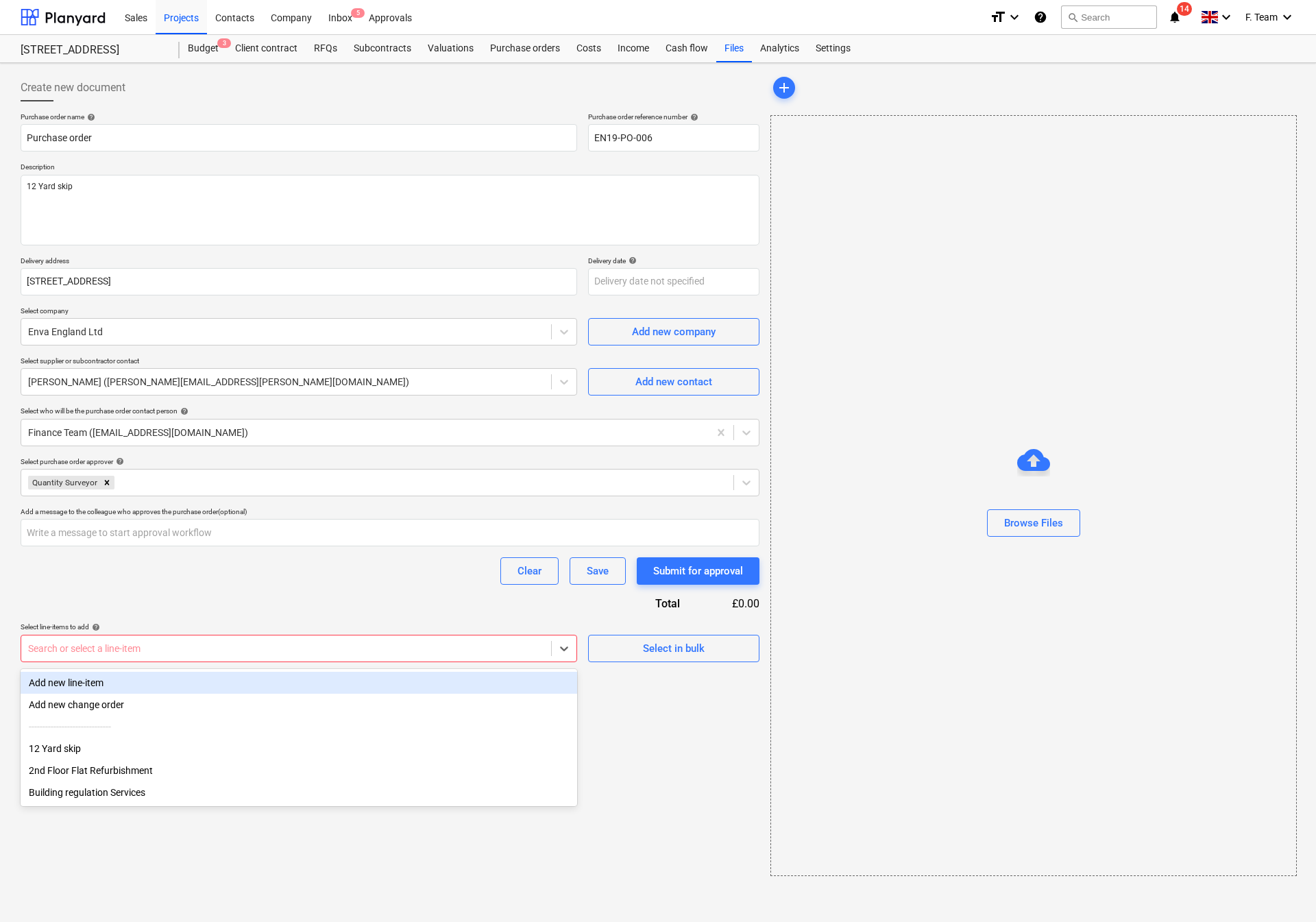
click at [268, 648] on div at bounding box center [286, 649] width 516 height 14
click at [190, 675] on div "Add new line-item" at bounding box center [298, 683] width 557 height 22
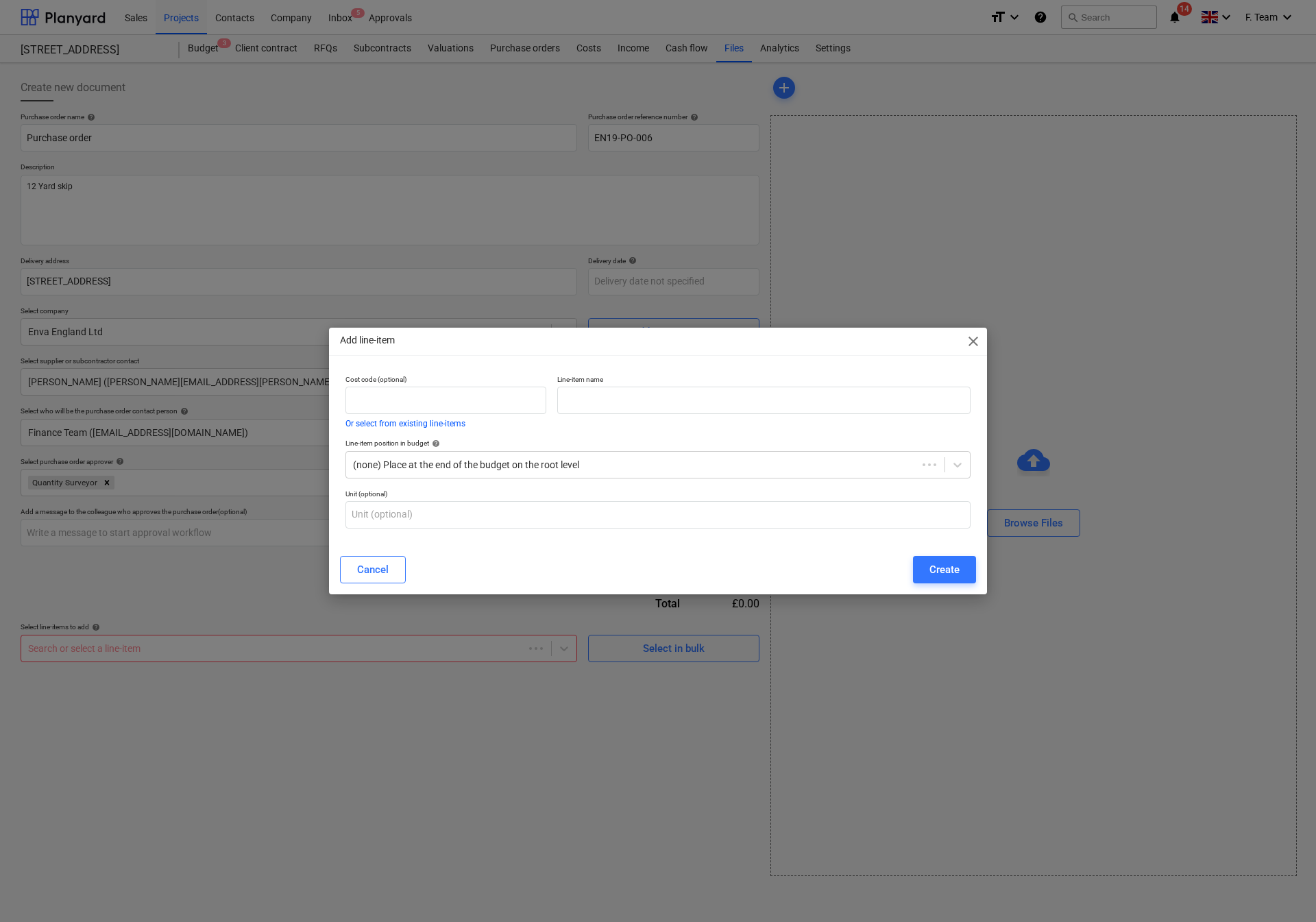
type textarea "x"
click at [502, 455] on div "(none) Place at the end of the budget on the root level" at bounding box center [645, 464] width 599 height 19
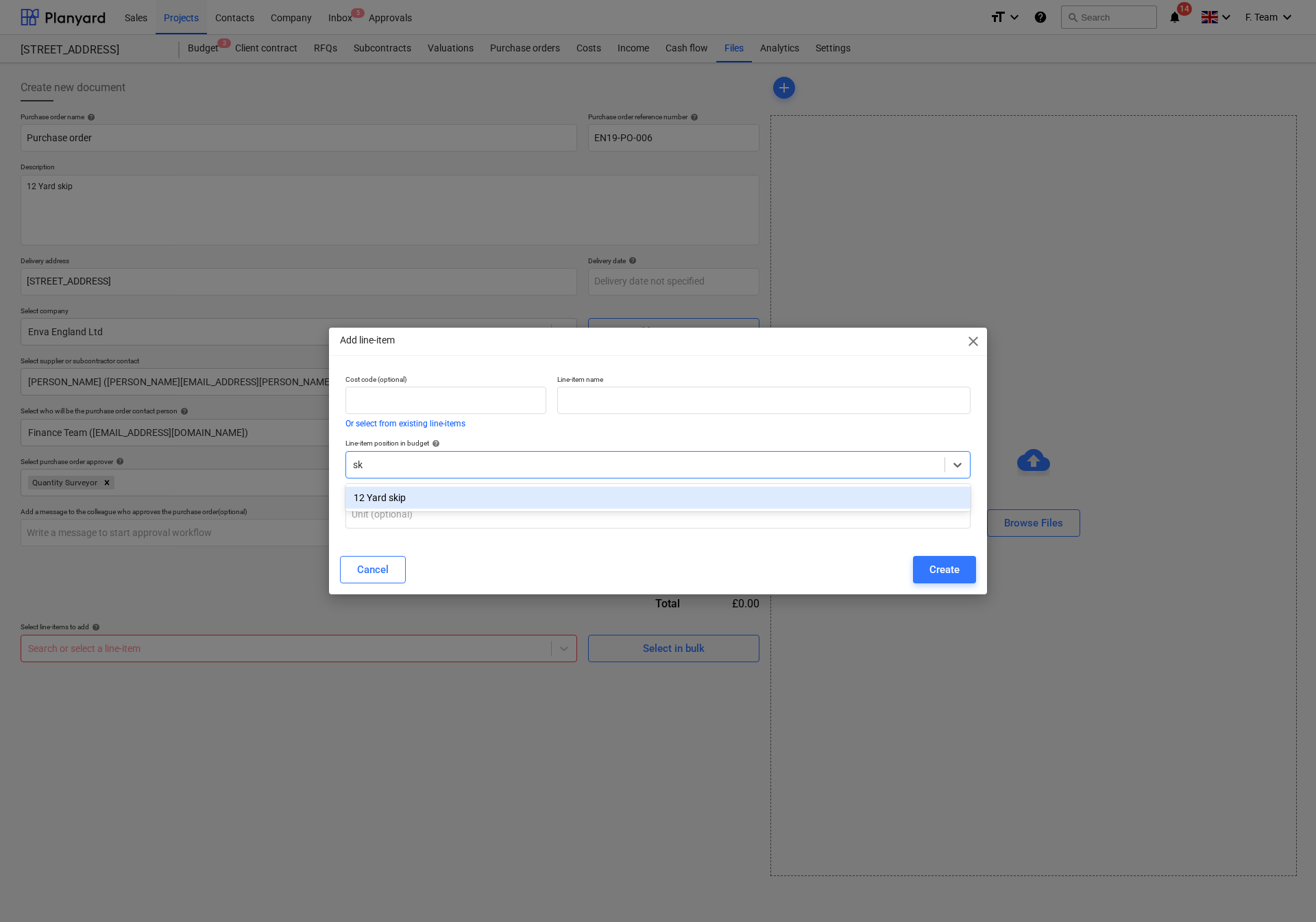
type input "ski"
click at [397, 502] on div "12 Yard skip" at bounding box center [658, 498] width 625 height 22
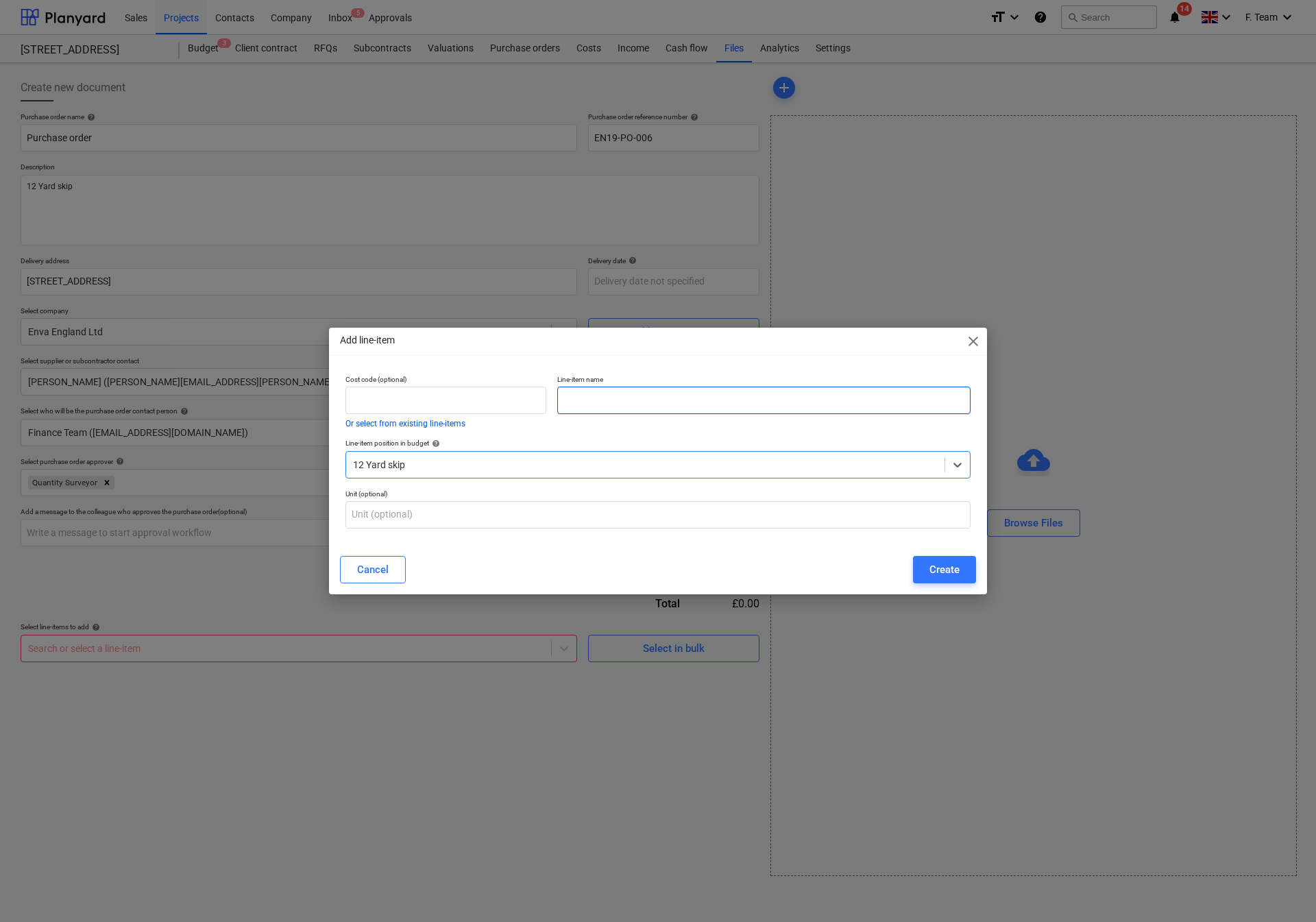
click at [606, 406] on input "text" at bounding box center [764, 400] width 413 height 27
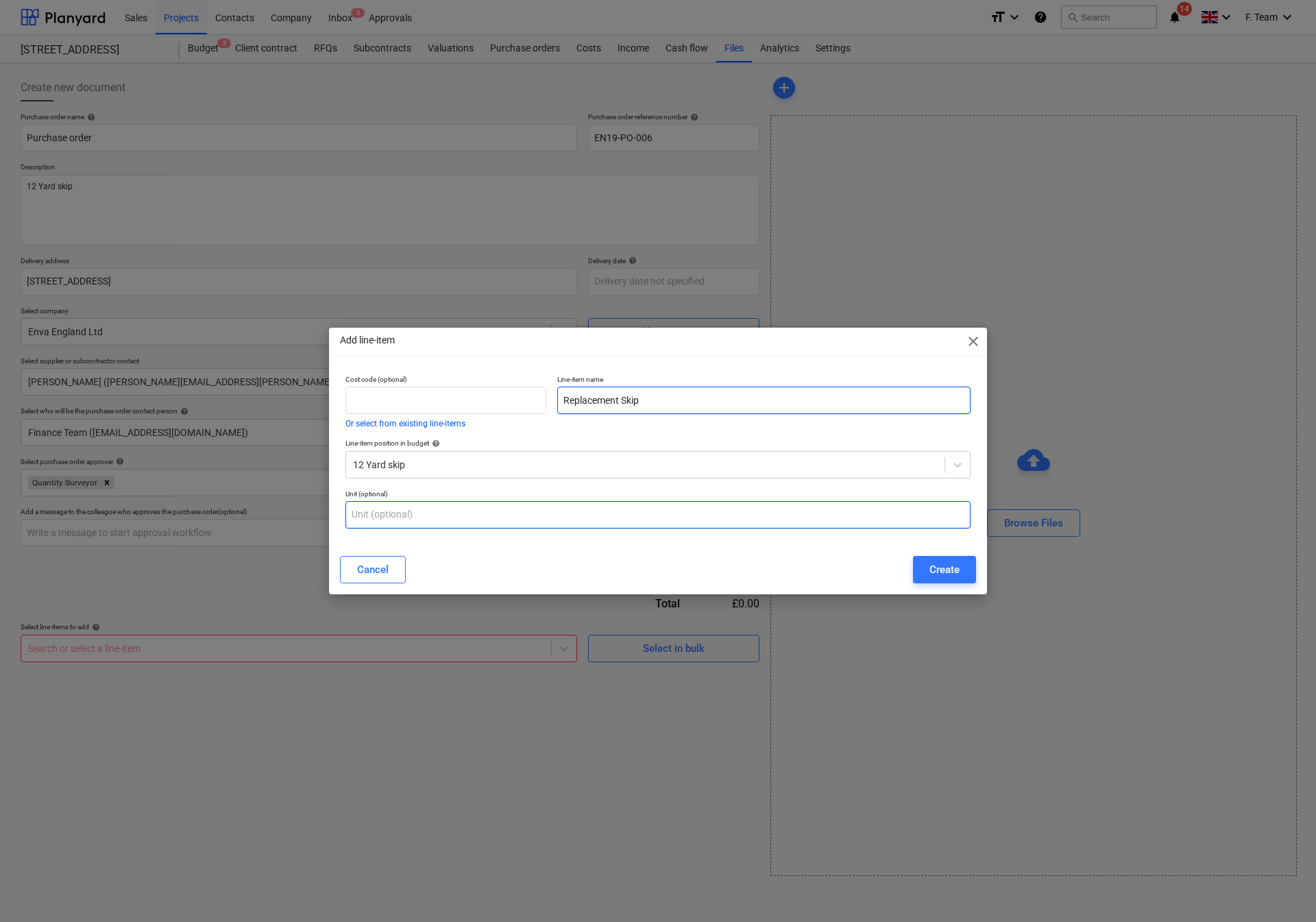
type input "Replacement Skip"
click at [404, 520] on input "text" at bounding box center [658, 514] width 625 height 27
type input "nos"
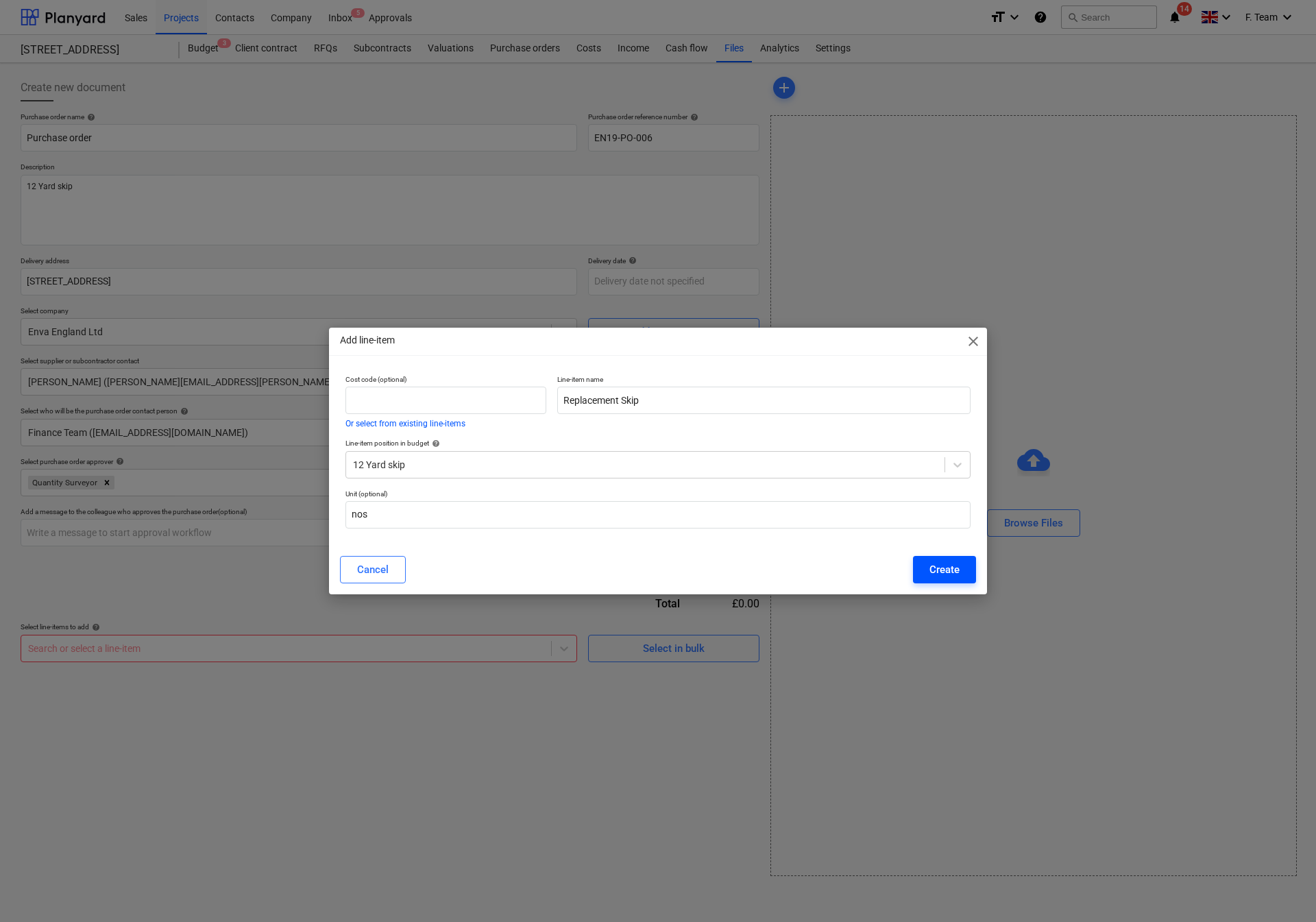
click at [934, 583] on button "Create" at bounding box center [944, 569] width 63 height 27
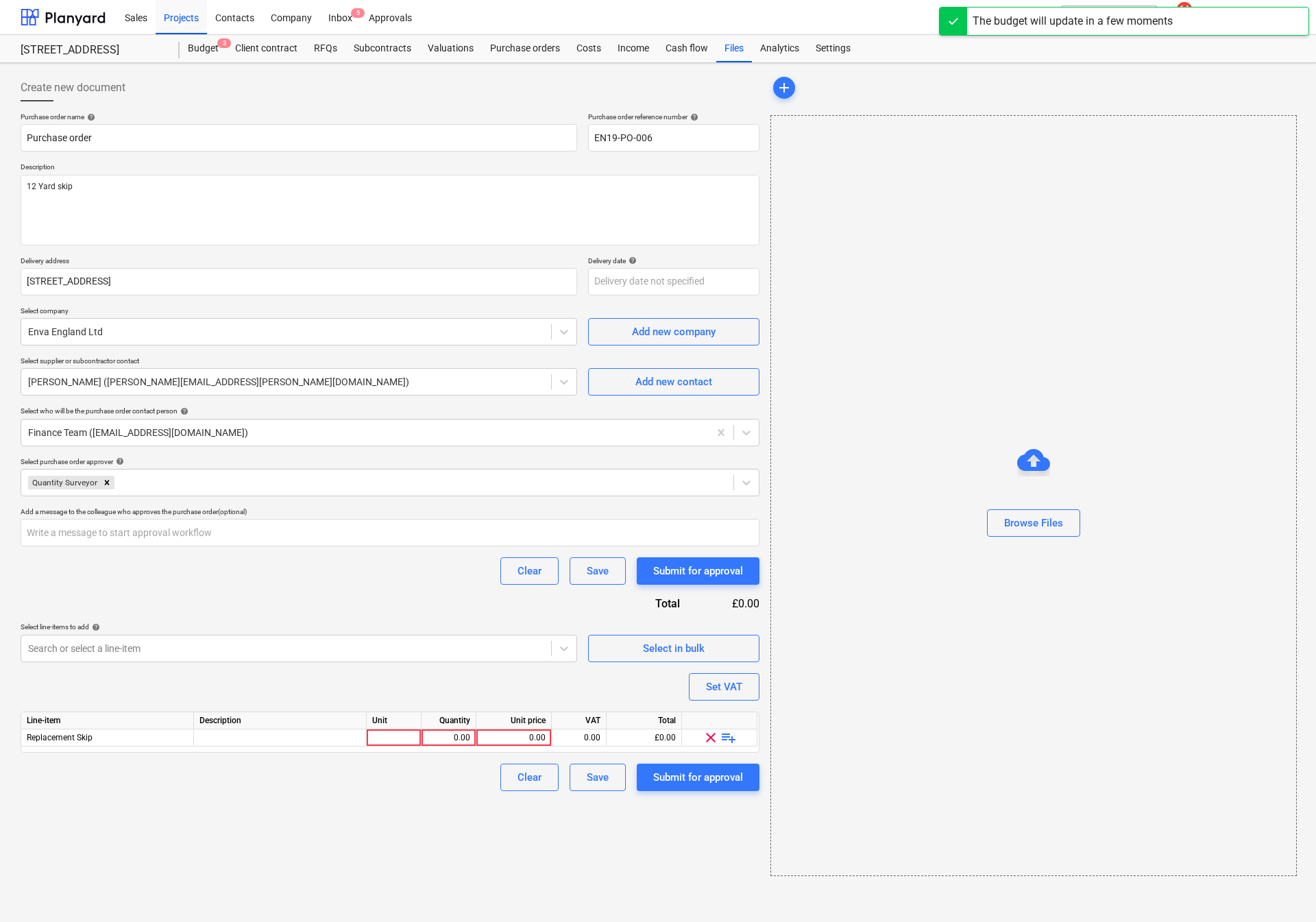
click at [278, 749] on div "Line-item Description Unit Quantity Unit price VAT Total Replacement Skip 0.00 …" at bounding box center [390, 732] width 739 height 41
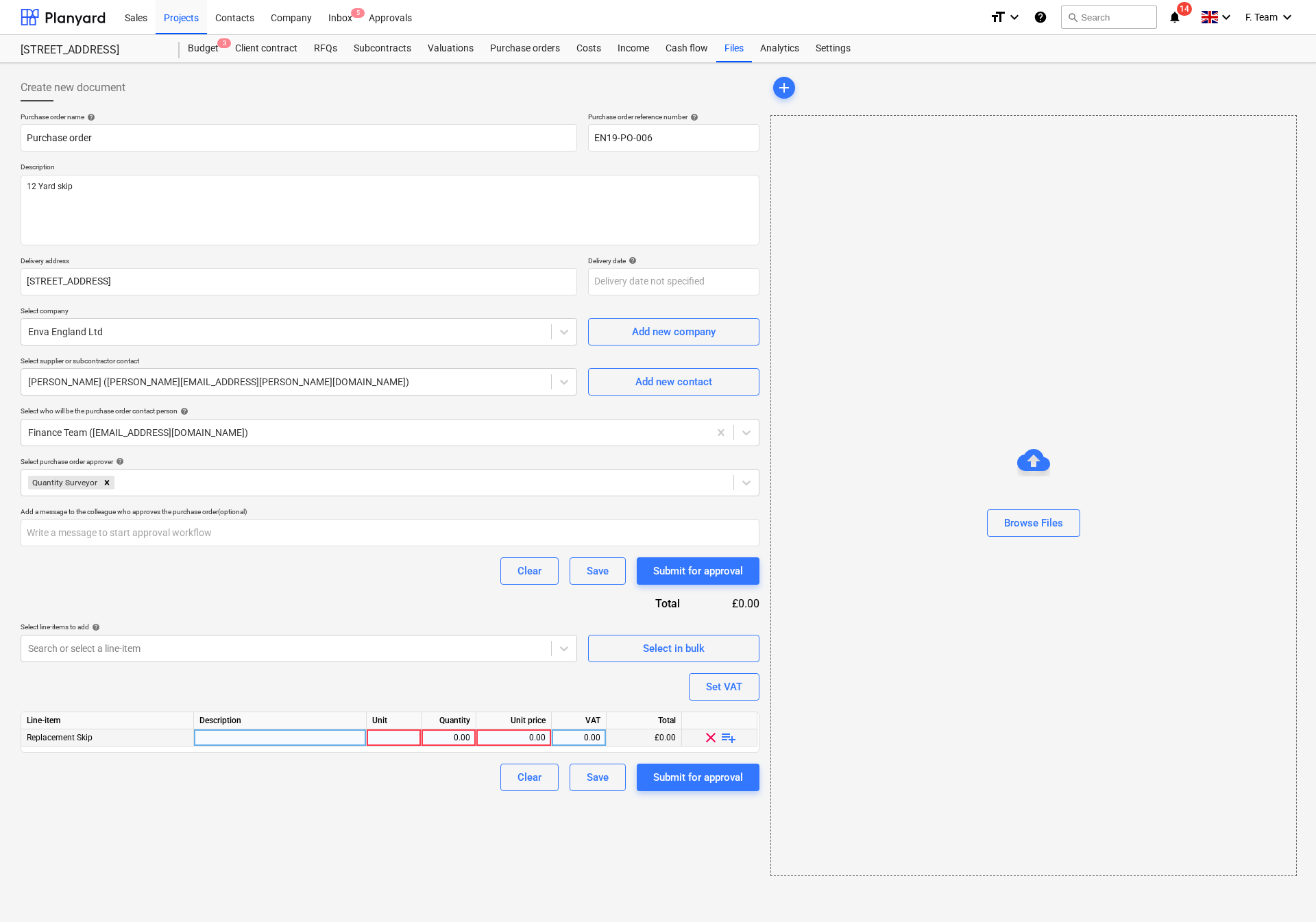
type textarea "x"
click at [283, 739] on div at bounding box center [280, 738] width 172 height 17
type input "repalcement skip"
type textarea "x"
type input "nos"
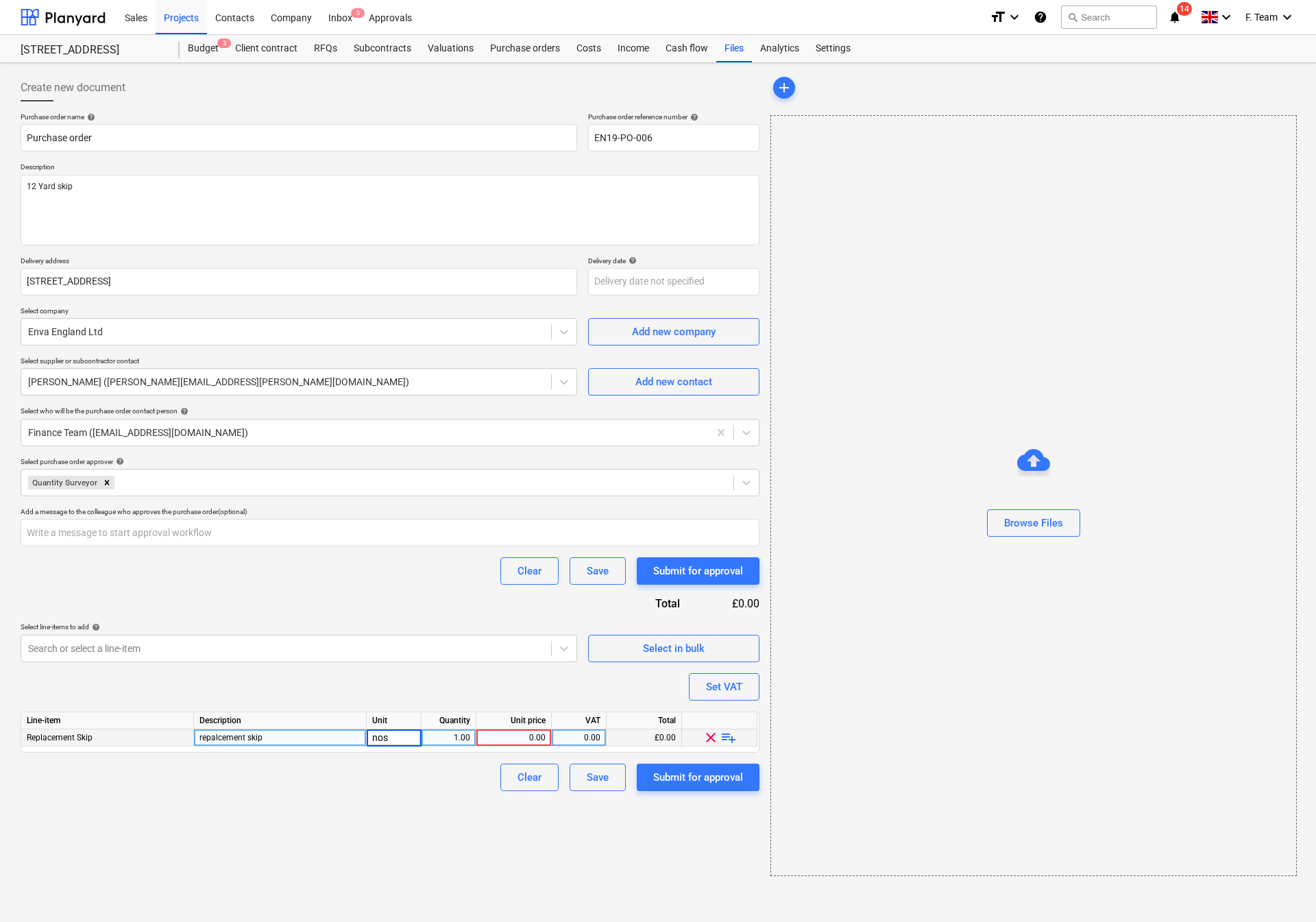
type textarea "x"
type input "400"
type textarea "x"
type input "20"
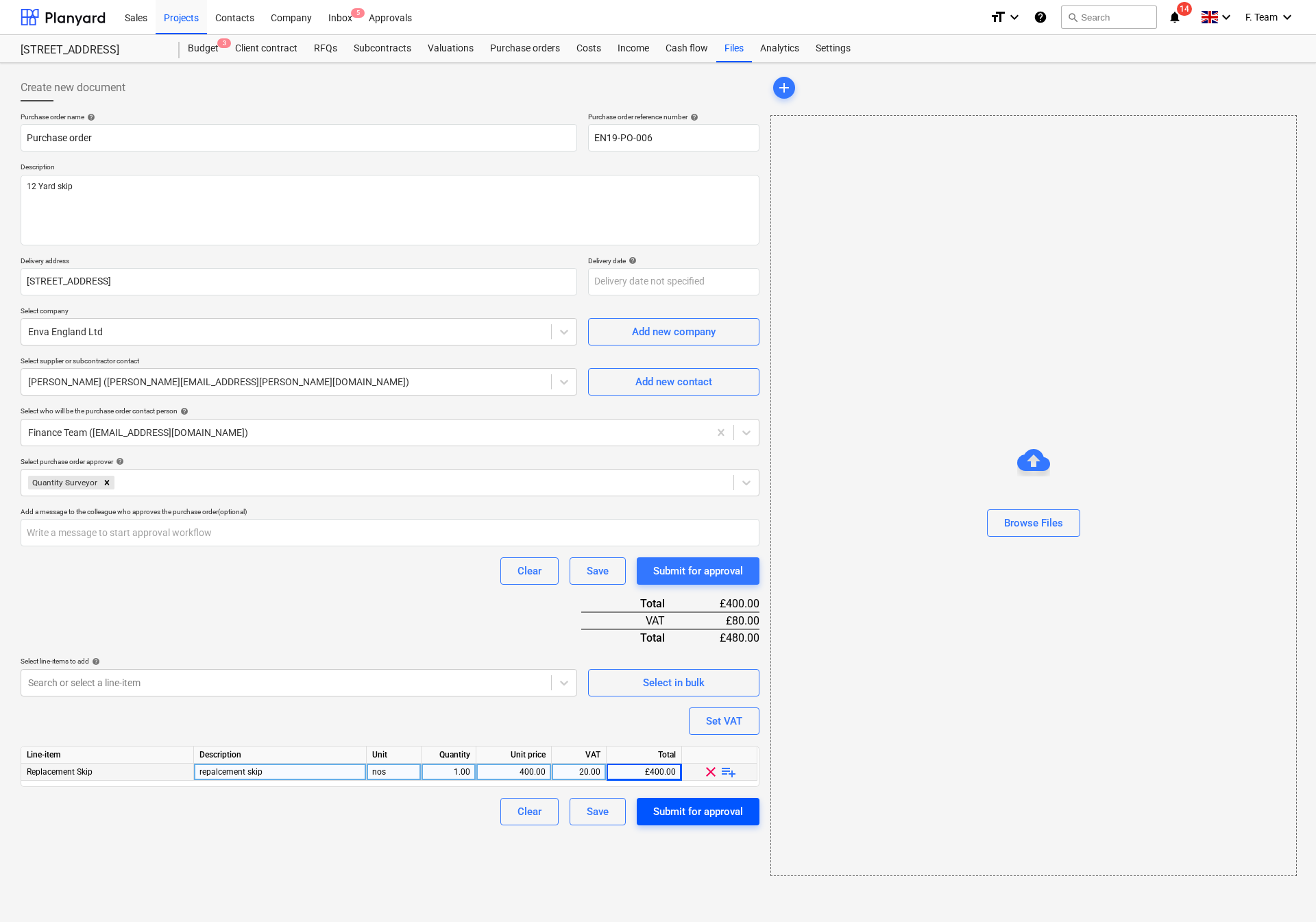
click at [685, 819] on div "Submit for approval" at bounding box center [698, 812] width 90 height 18
type textarea "x"
